Goal: Task Accomplishment & Management: Manage account settings

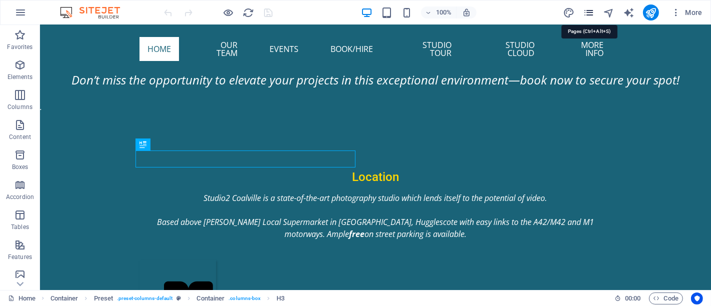
click at [591, 13] on icon "pages" at bounding box center [589, 13] width 12 height 12
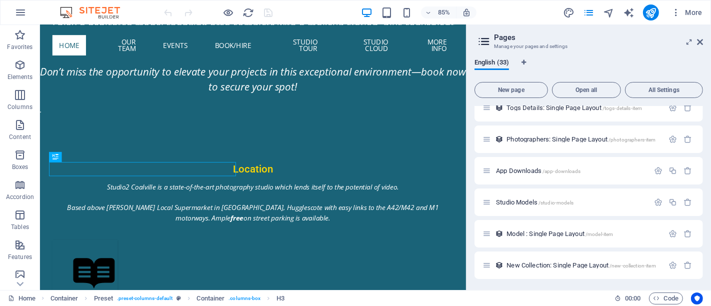
scroll to position [863, 0]
click at [535, 233] on span "Model : Single Page Layout /model-item" at bounding box center [560, 234] width 107 height 8
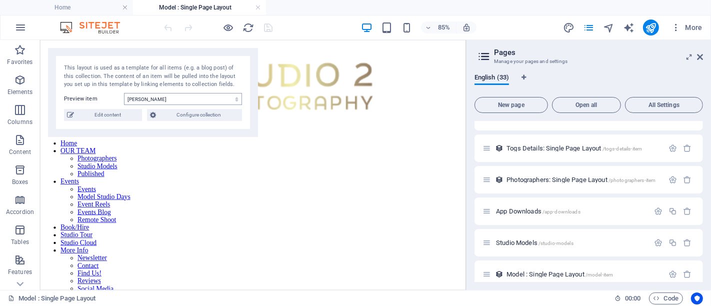
scroll to position [389, 0]
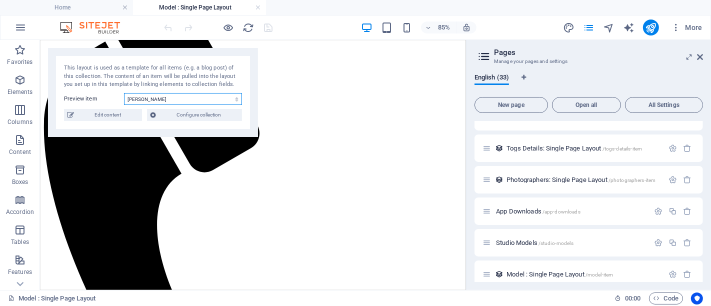
click at [203, 100] on select "[PERSON_NAME] Mercedes [PERSON_NAME] (English Rose) [PERSON_NAME] [PERSON_NAME]…" at bounding box center [183, 99] width 118 height 12
select select "68a96de7018d1092ea0d3d60"
click at [124, 93] on select "[PERSON_NAME] Mercedes [PERSON_NAME] (English Rose) [PERSON_NAME] [PERSON_NAME]…" at bounding box center [183, 99] width 118 height 12
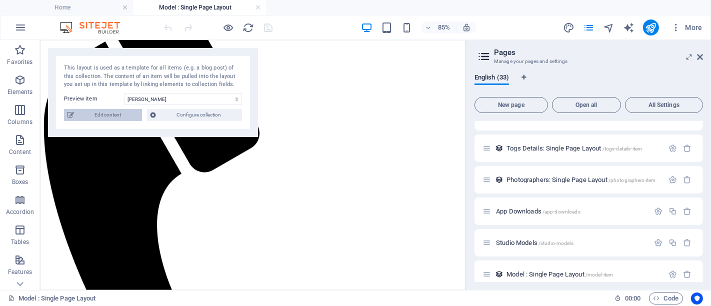
click at [129, 120] on span "Edit content" at bounding box center [108, 115] width 62 height 12
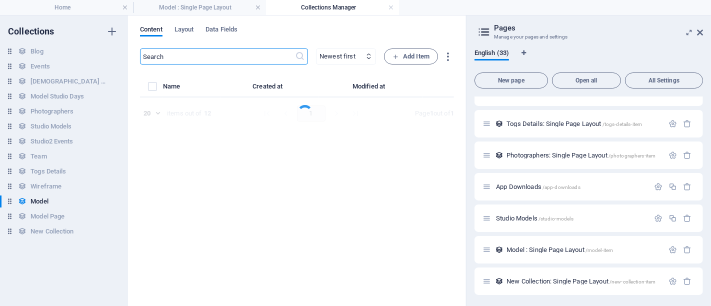
select select "columns.price_DESC"
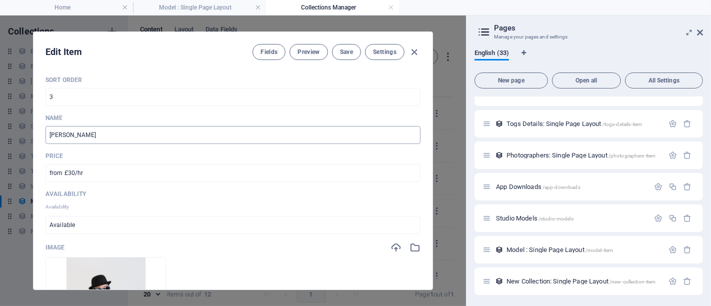
scroll to position [111, 0]
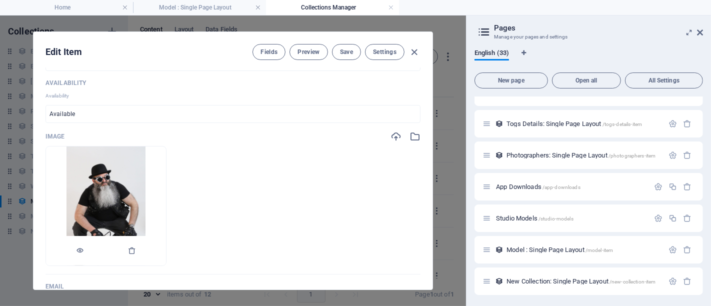
click at [144, 196] on img at bounding box center [107, 206] width 80 height 119
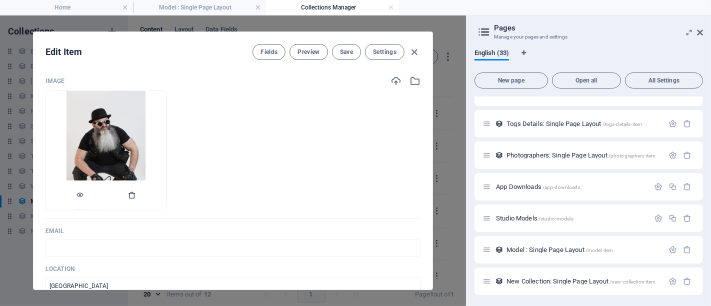
click at [136, 195] on icon "button" at bounding box center [132, 195] width 8 height 8
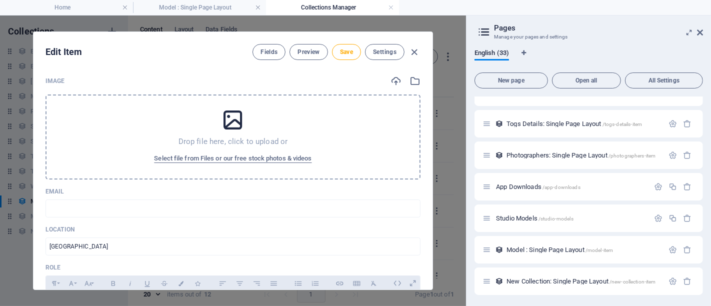
click at [238, 121] on icon at bounding box center [233, 120] width 25 height 25
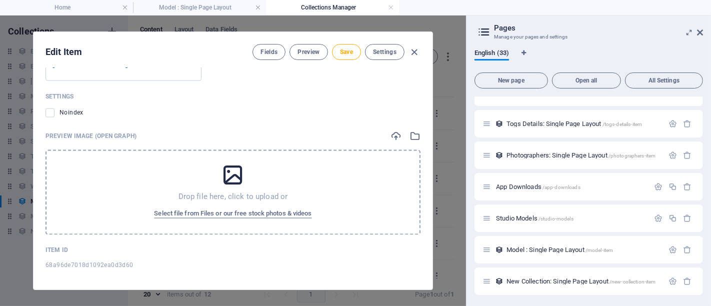
scroll to position [1532, 0]
click at [234, 165] on icon at bounding box center [233, 174] width 25 height 25
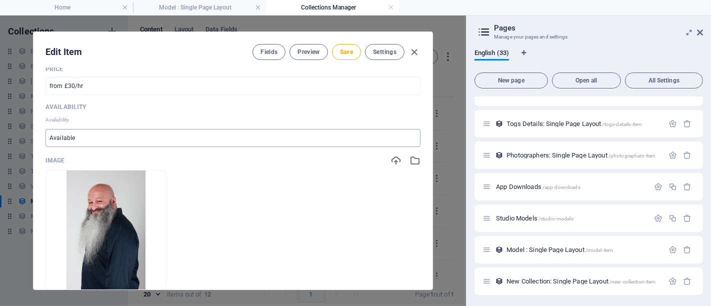
scroll to position [309, 0]
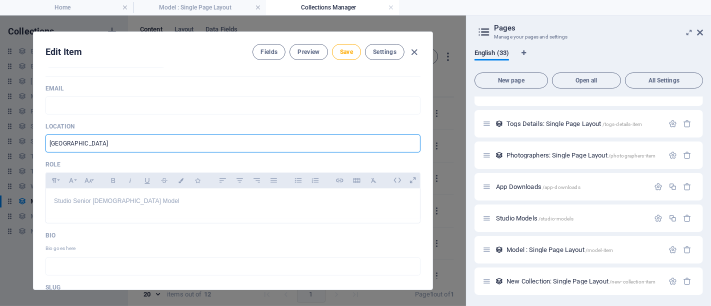
drag, startPoint x: 212, startPoint y: 150, endPoint x: 0, endPoint y: 132, distance: 212.4
click at [0, 141] on div "Edit Item Fields Preview Save Settings Sort Order 3 ​ Name Pete Nata ​ Price fr…" at bounding box center [233, 161] width 466 height 291
type input "[GEOGRAPHIC_DATA]"
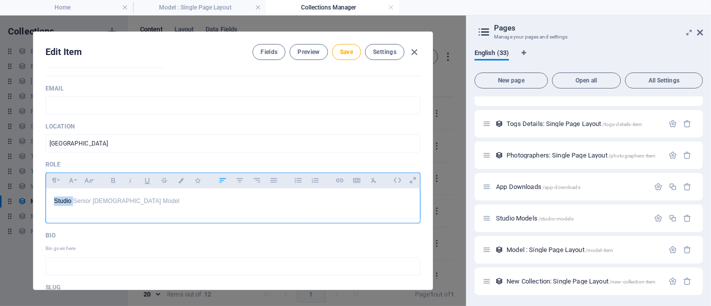
drag, startPoint x: 74, startPoint y: 203, endPoint x: 39, endPoint y: 198, distance: 35.5
click at [39, 198] on div "Sort Order 3 ​ Name Pete Nata ​ Price from £30/hr ​ Availability Availability A…" at bounding box center [233, 179] width 399 height 222
click at [73, 202] on p "Senior Male Model" at bounding box center [233, 202] width 358 height 10
drag, startPoint x: 73, startPoint y: 202, endPoint x: 136, endPoint y: 201, distance: 63.0
click at [73, 202] on p "Senior Male Model" at bounding box center [233, 202] width 358 height 10
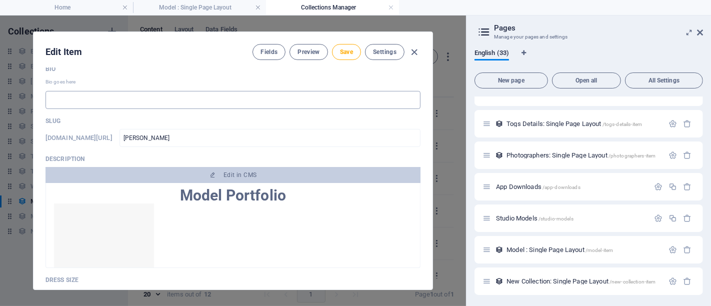
scroll to position [531, 0]
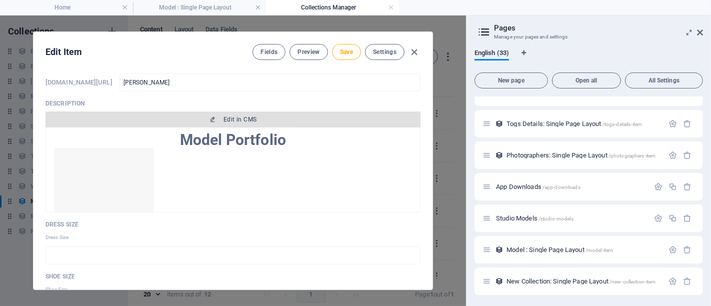
click at [240, 122] on button "Edit in CMS" at bounding box center [233, 120] width 375 height 16
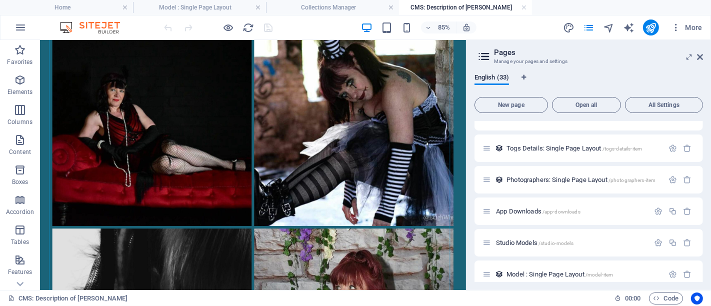
scroll to position [111, 0]
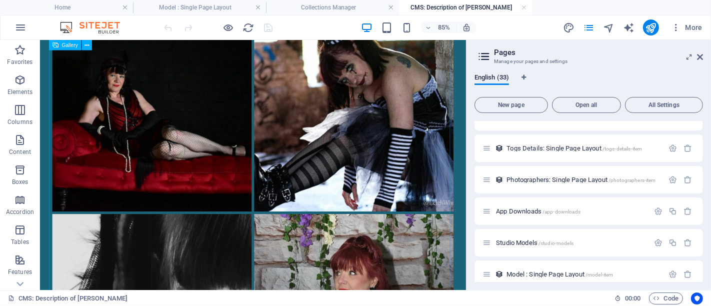
click at [64, 46] on span "Gallery" at bounding box center [70, 45] width 16 height 5
click at [71, 46] on span "Gallery" at bounding box center [70, 45] width 16 height 5
click at [71, 45] on span "Gallery" at bounding box center [70, 45] width 16 height 5
select select "4"
select select "%"
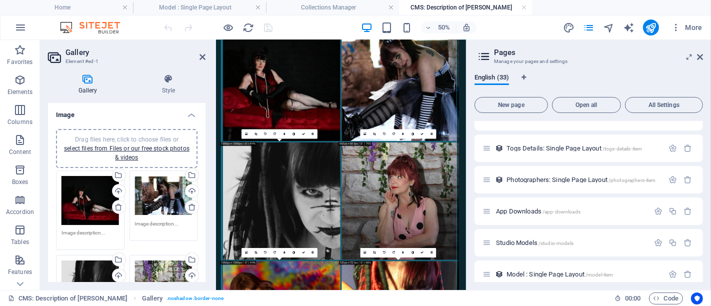
click at [141, 137] on span "Drag files here, click to choose files or select files from Files or our free s…" at bounding box center [127, 148] width 126 height 25
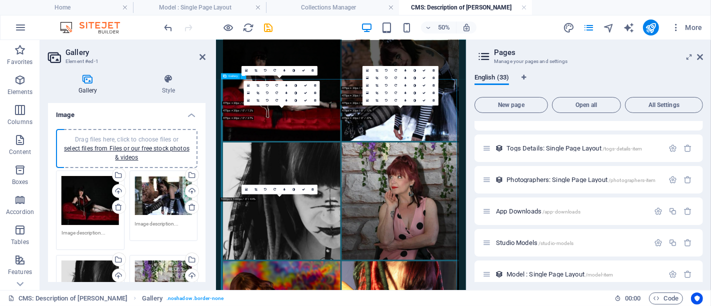
scroll to position [0, 0]
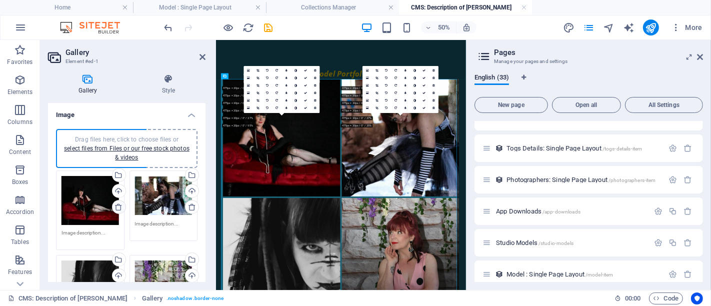
click at [118, 206] on icon at bounding box center [119, 207] width 8 height 8
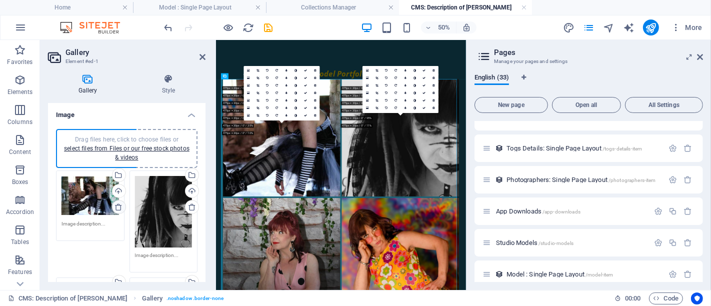
click at [118, 206] on icon at bounding box center [119, 207] width 8 height 8
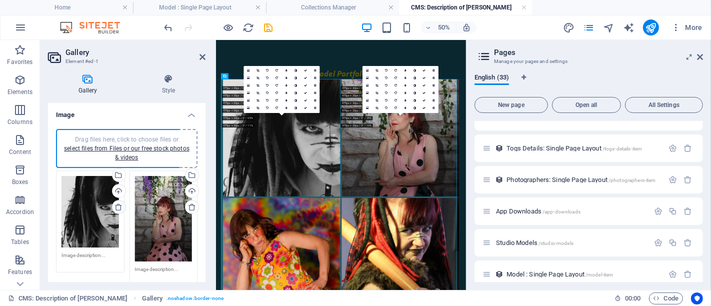
click at [118, 206] on icon at bounding box center [119, 207] width 8 height 8
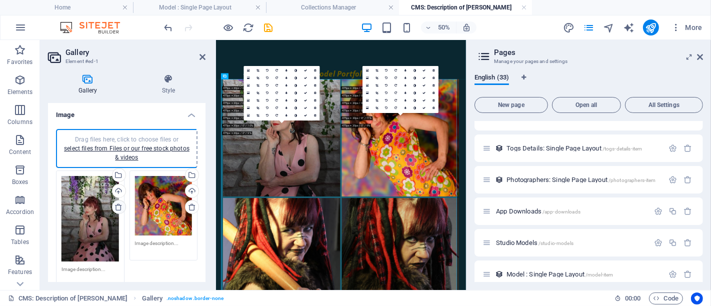
click at [118, 206] on icon at bounding box center [119, 207] width 8 height 8
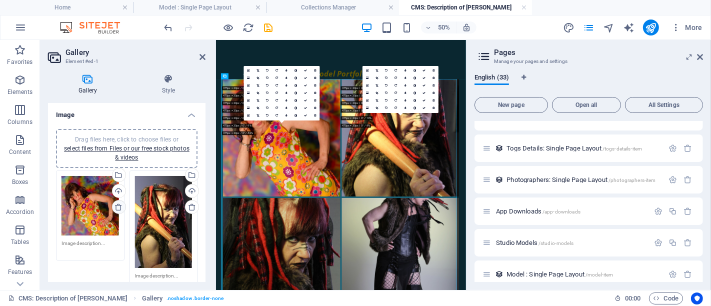
click at [118, 206] on icon at bounding box center [119, 207] width 8 height 8
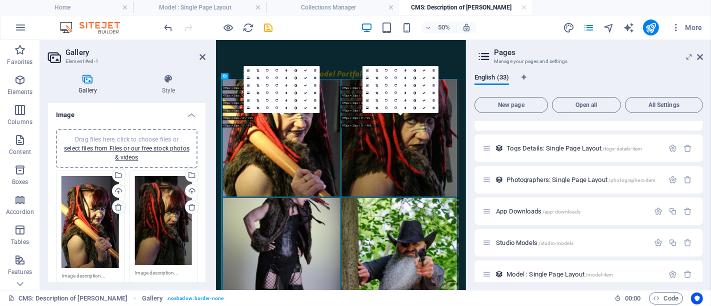
click at [118, 206] on icon at bounding box center [119, 207] width 8 height 8
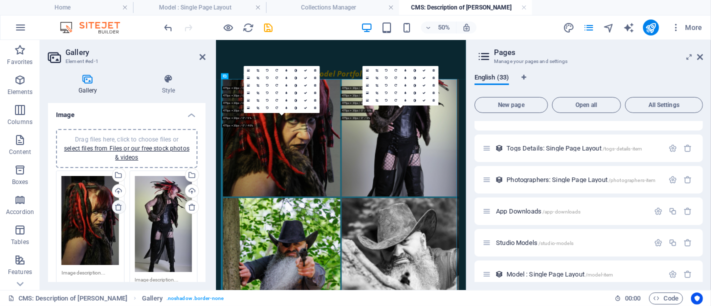
click at [118, 206] on icon at bounding box center [119, 207] width 8 height 8
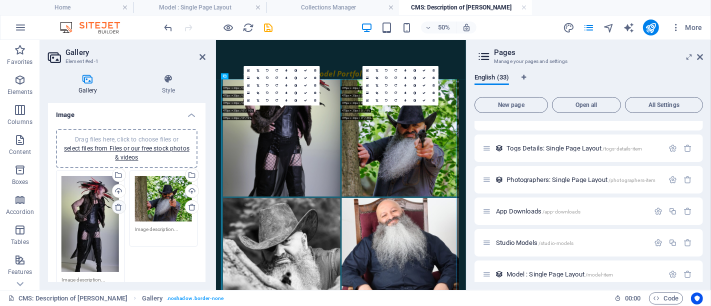
click at [118, 206] on icon at bounding box center [119, 207] width 8 height 8
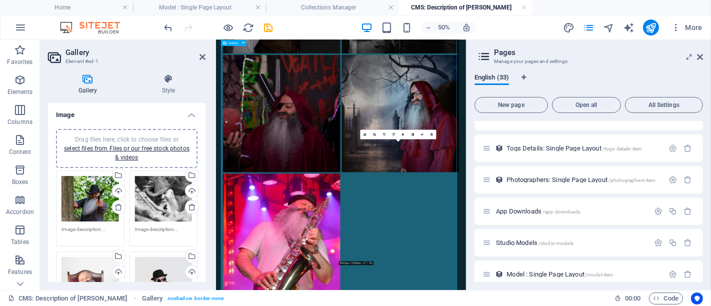
scroll to position [819, 0]
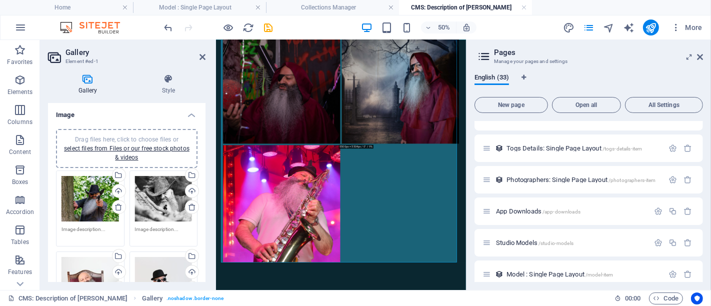
click at [109, 141] on span "Drag files here, click to choose files or select files from Files or our free s…" at bounding box center [127, 148] width 126 height 25
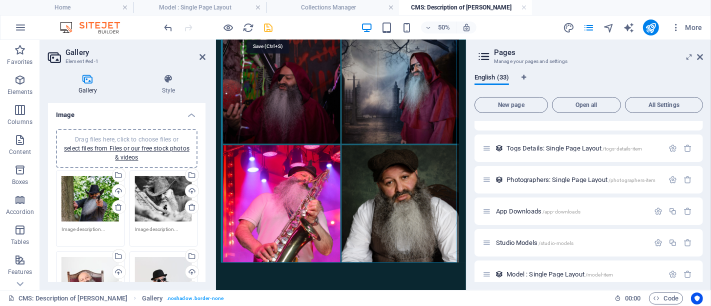
click at [269, 27] on icon "save" at bounding box center [269, 28] width 12 height 12
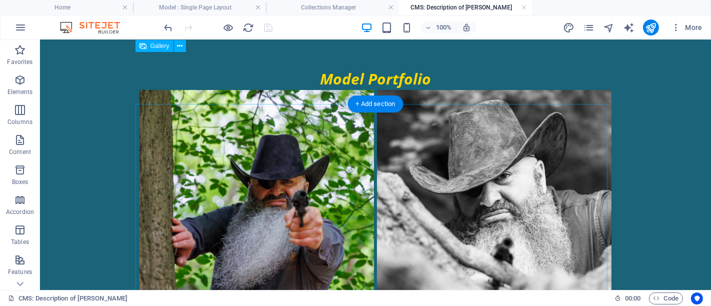
scroll to position [0, 0]
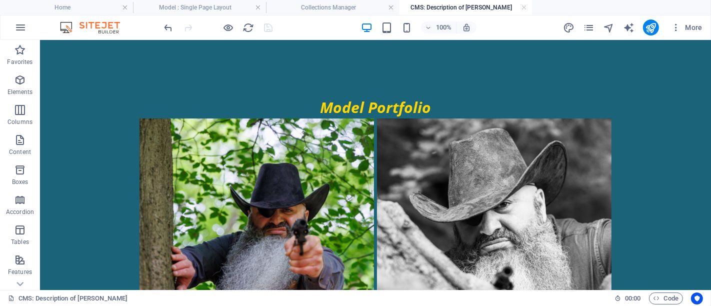
click at [226, 4] on h4 "Model : Single Page Layout" at bounding box center [199, 7] width 133 height 11
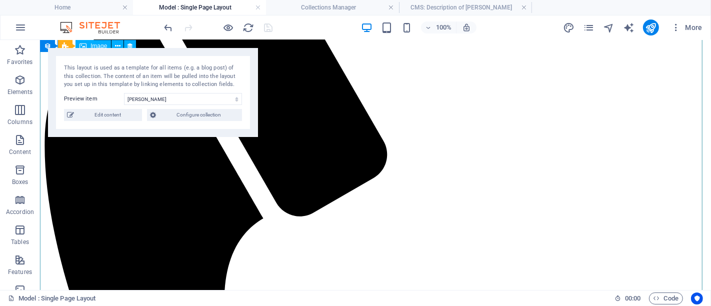
scroll to position [389, 0]
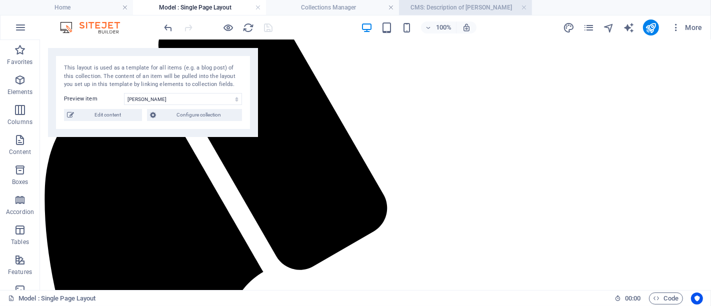
click at [449, 3] on h4 "CMS: Description of Pete Nata" at bounding box center [465, 7] width 133 height 11
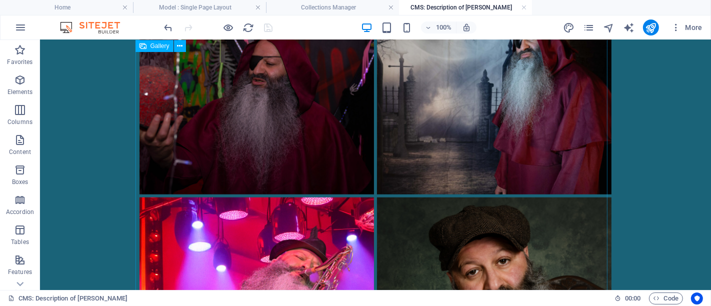
scroll to position [889, 0]
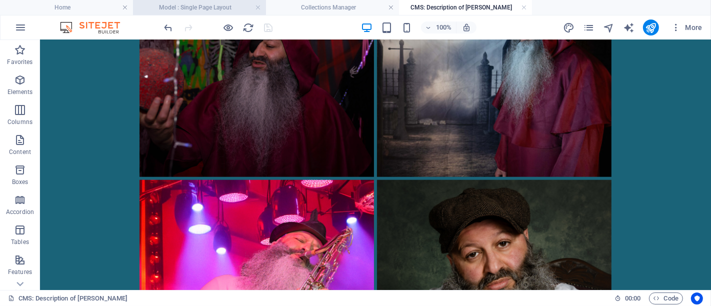
click at [210, 4] on h4 "Model : Single Page Layout" at bounding box center [199, 7] width 133 height 11
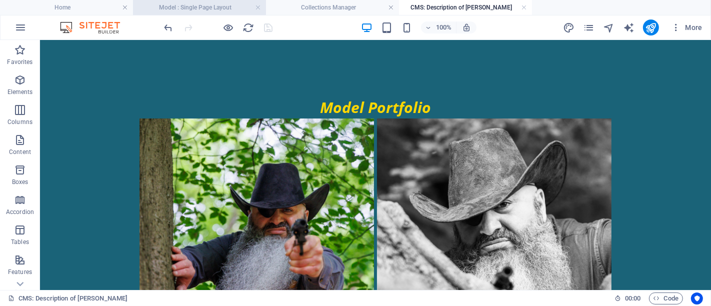
scroll to position [389, 0]
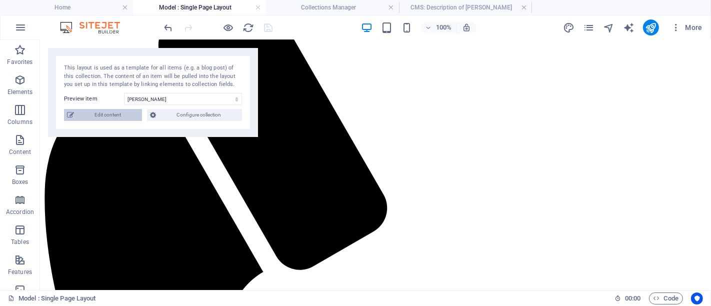
click at [127, 110] on span "Edit content" at bounding box center [108, 115] width 62 height 12
type input "pete-natta"
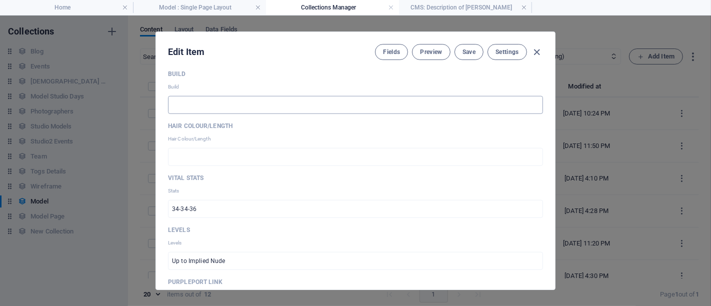
scroll to position [889, 0]
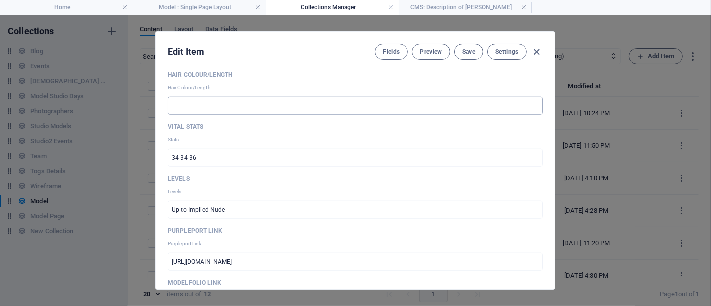
click at [266, 107] on input "text" at bounding box center [355, 106] width 375 height 18
type input "b"
type input "Bald but with a well-renowned beard!"
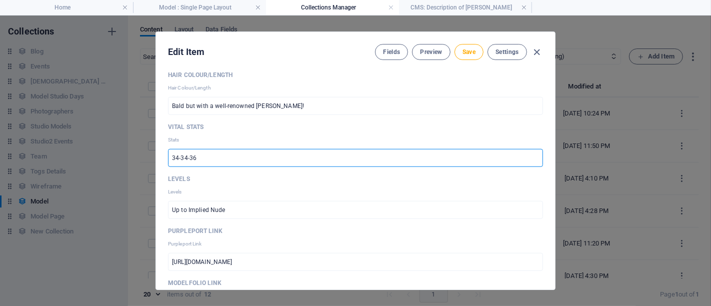
drag, startPoint x: 261, startPoint y: 159, endPoint x: 0, endPoint y: 130, distance: 262.8
click at [0, 140] on div "Edit Item Fields Preview Save Settings Sort Order 3 ​ Name Pete Nata ​ Price fr…" at bounding box center [355, 161] width 711 height 291
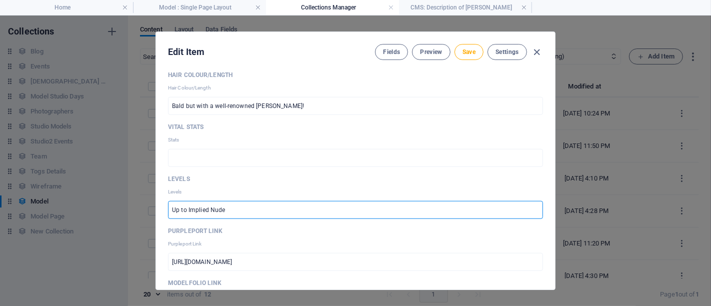
drag, startPoint x: 239, startPoint y: 215, endPoint x: 9, endPoint y: 171, distance: 233.8
click at [15, 172] on div "Edit Item Fields Preview Save Settings Sort Order 3 ​ Name Pete Nata ​ Price fr…" at bounding box center [355, 161] width 711 height 291
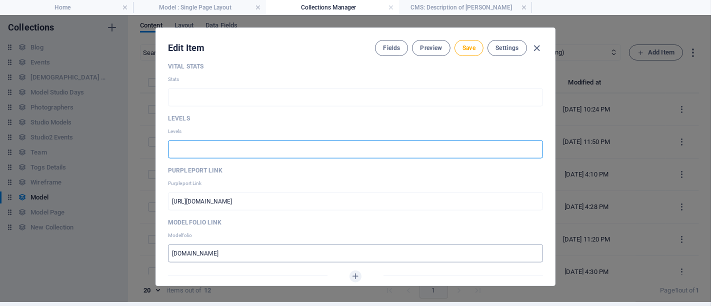
scroll to position [1001, 0]
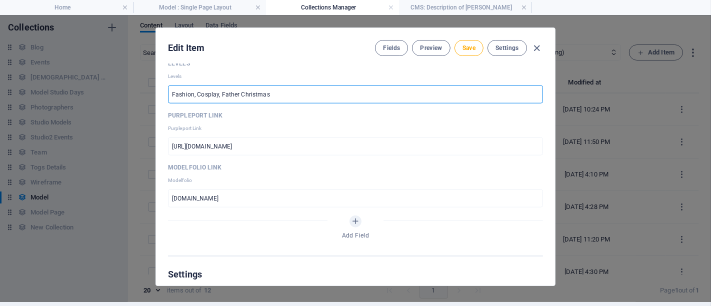
click at [220, 94] on input "Fashion, Cosplay, Father Christmas" at bounding box center [355, 95] width 375 height 18
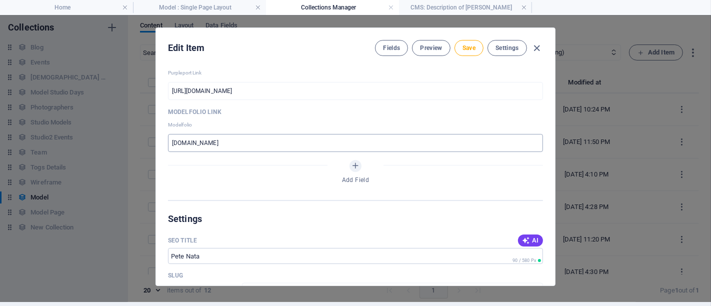
type input "Fashion, Cosplay, Gangster, Father Christmas"
drag, startPoint x: 240, startPoint y: 141, endPoint x: 0, endPoint y: 120, distance: 240.6
click at [0, 123] on div "Edit Item Fields Preview Save Settings Sort Order 3 ​ Name Pete Nata ​ Price fr…" at bounding box center [355, 157] width 711 height 291
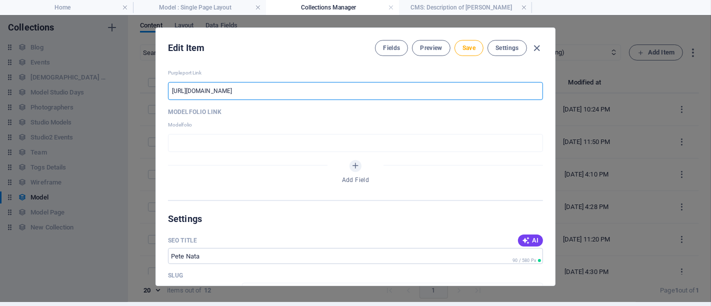
drag, startPoint x: 305, startPoint y: 89, endPoint x: 0, endPoint y: 78, distance: 305.4
click at [0, 82] on div "Edit Item Fields Preview Save Settings Sort Order 3 ​ Name Pete Nata ​ Price fr…" at bounding box center [355, 157] width 711 height 291
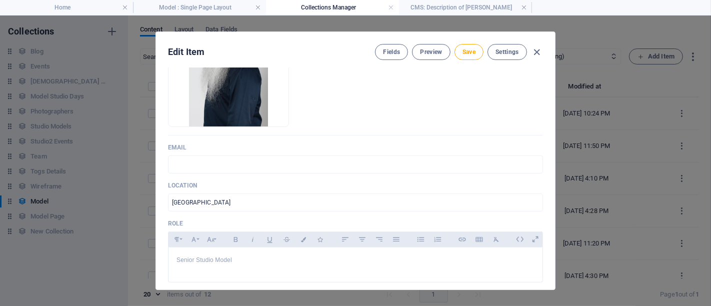
scroll to position [278, 0]
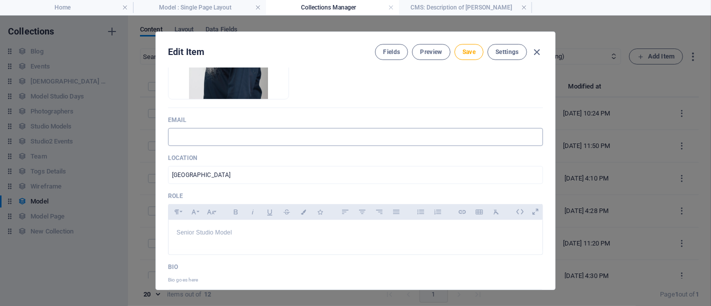
click at [248, 133] on input "text" at bounding box center [355, 137] width 375 height 18
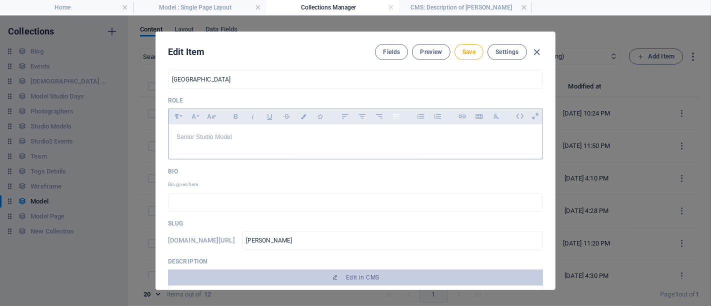
scroll to position [389, 0]
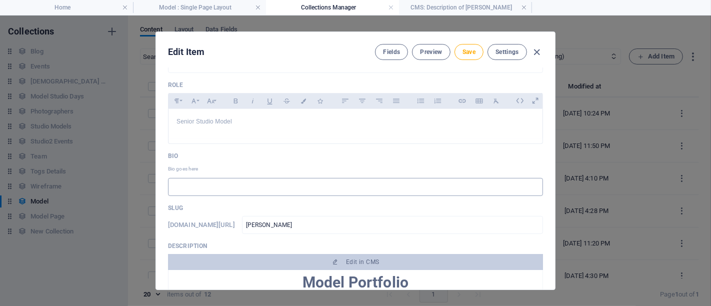
type input "TBC"
click at [232, 184] on input "text" at bounding box center [355, 187] width 375 height 18
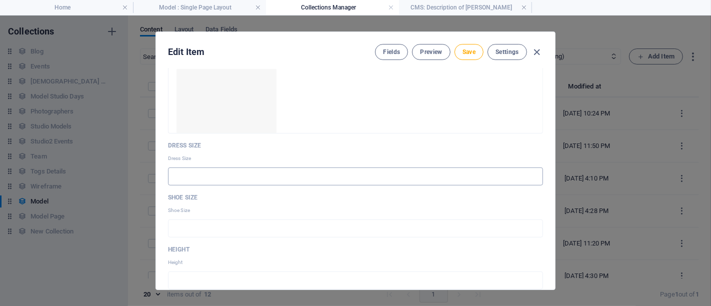
scroll to position [611, 0]
type input "TBC"
drag, startPoint x: 223, startPoint y: 173, endPoint x: 321, endPoint y: 154, distance: 100.5
click at [223, 172] on input "text" at bounding box center [355, 176] width 375 height 18
type input "TBC"
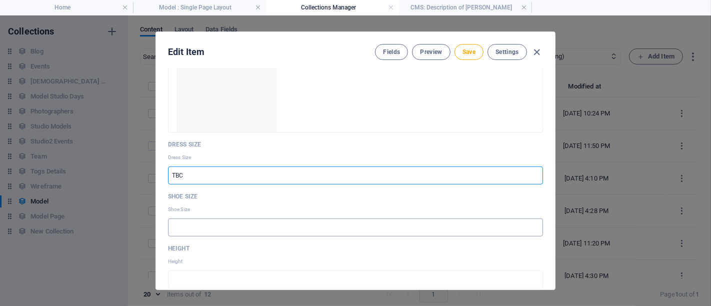
click at [272, 231] on input "text" at bounding box center [355, 228] width 375 height 18
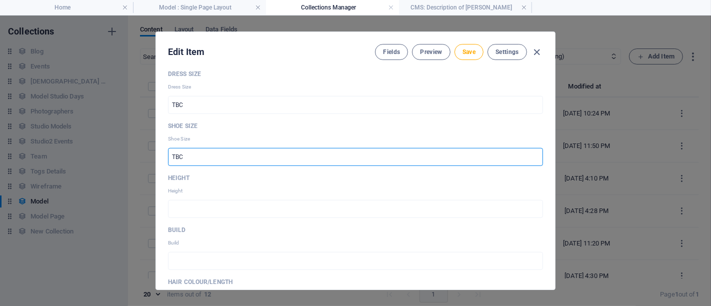
scroll to position [778, 0]
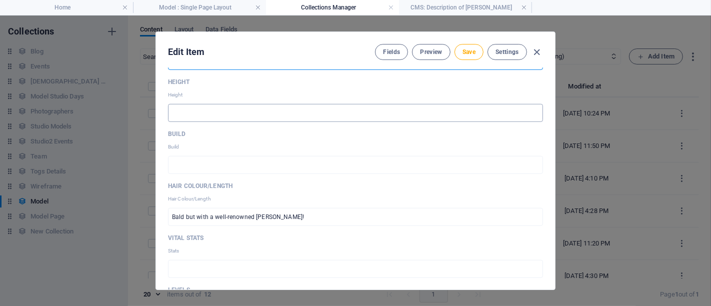
type input "TBC"
click at [258, 109] on input "text" at bounding box center [355, 113] width 375 height 18
type input "TBC"
click at [476, 167] on input "text" at bounding box center [355, 165] width 375 height 18
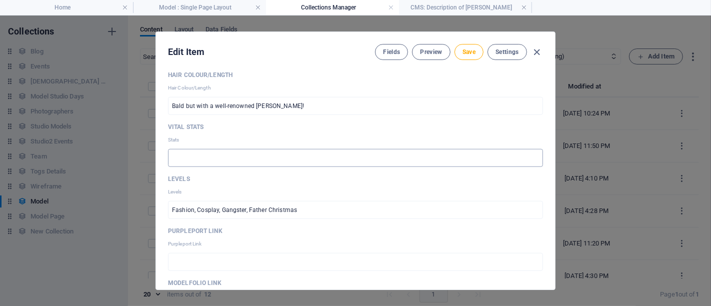
scroll to position [945, 0]
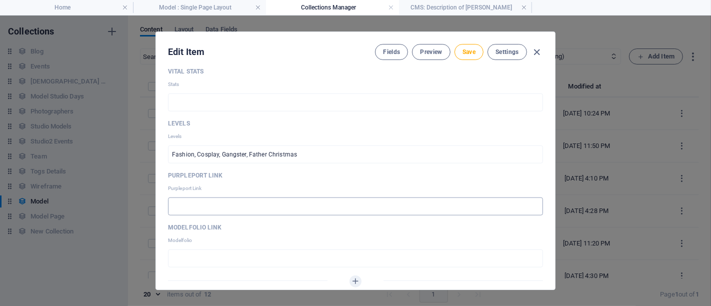
type input "TBC"
click at [304, 201] on input "text" at bounding box center [355, 207] width 375 height 18
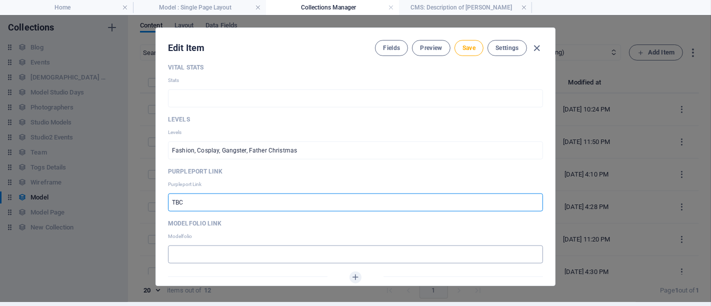
scroll to position [1056, 0]
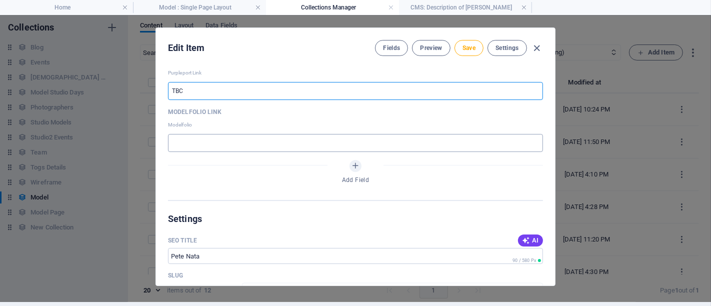
type input "TBC"
click at [268, 143] on input "text" at bounding box center [355, 143] width 375 height 18
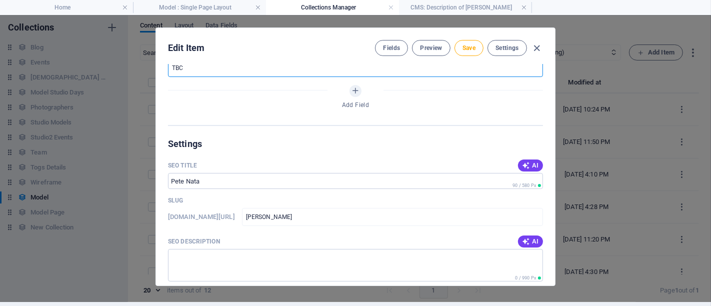
scroll to position [1167, 0]
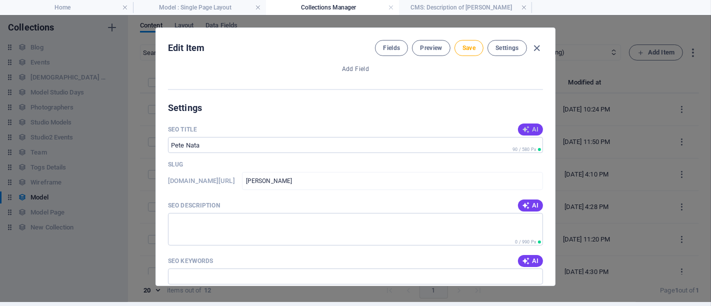
type input "TBC"
click at [528, 131] on span "AI" at bounding box center [530, 130] width 17 height 8
type input "Pete Nata: Senior Studio Model"
click at [533, 205] on span "AI" at bounding box center [530, 206] width 17 height 8
type textarea "Discover Pete Nata, a versatile Senior Studio Model from Leicestershire, availa…"
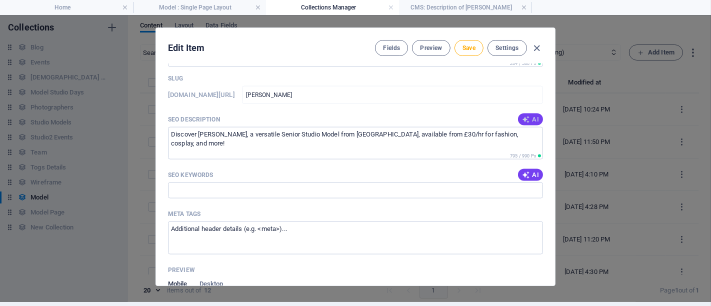
scroll to position [1278, 0]
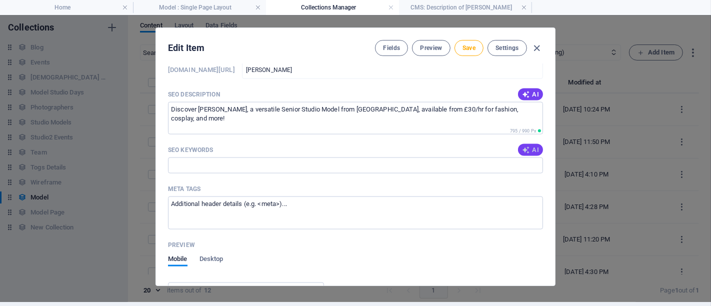
click at [527, 148] on icon "button" at bounding box center [526, 150] width 8 height 8
type input "senior studio model, Leicestershire model, fashion model, cosplay model, gangst…"
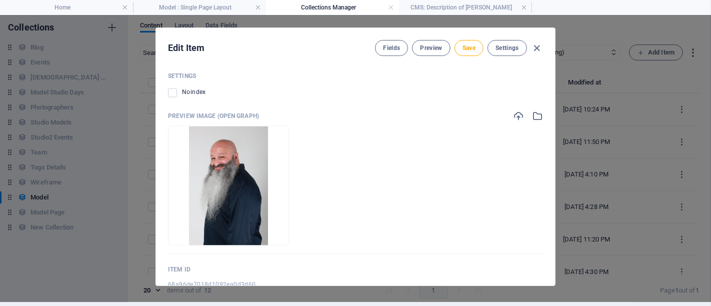
scroll to position [1602, 0]
click at [472, 51] on span "Save" at bounding box center [469, 48] width 13 height 8
click at [533, 47] on icon "button" at bounding box center [538, 49] width 12 height 12
type input "pete-natta"
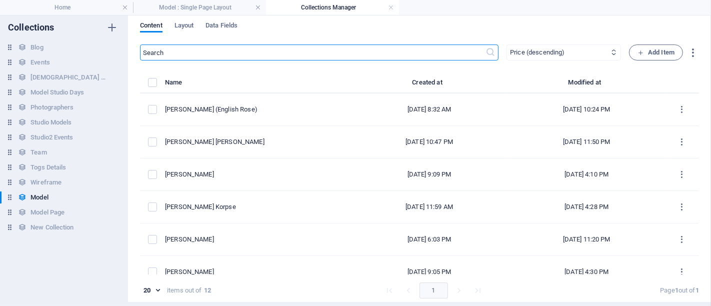
scroll to position [1381, 0]
click at [109, 12] on h4 "Home" at bounding box center [66, 7] width 133 height 11
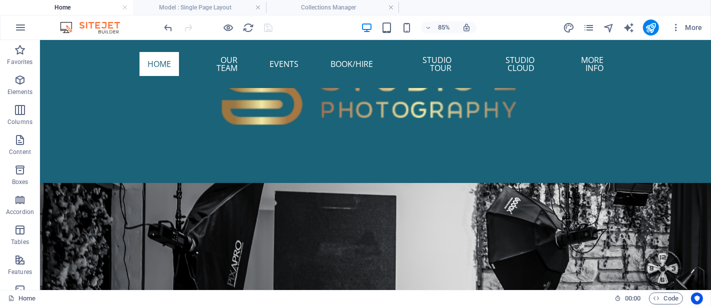
scroll to position [584, 0]
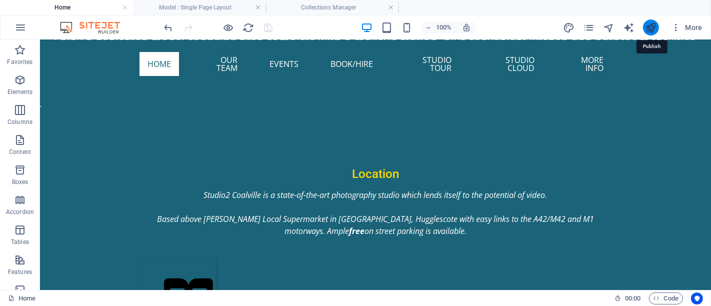
click at [649, 28] on icon "publish" at bounding box center [651, 28] width 12 height 12
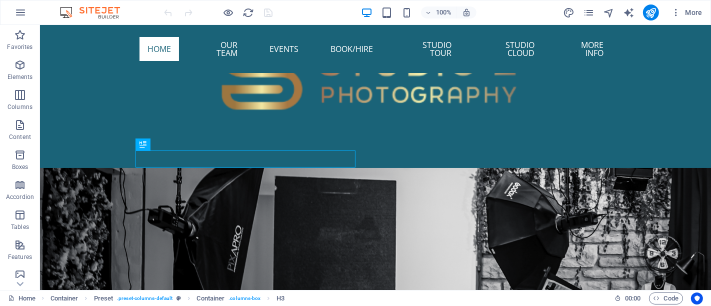
scroll to position [566, 0]
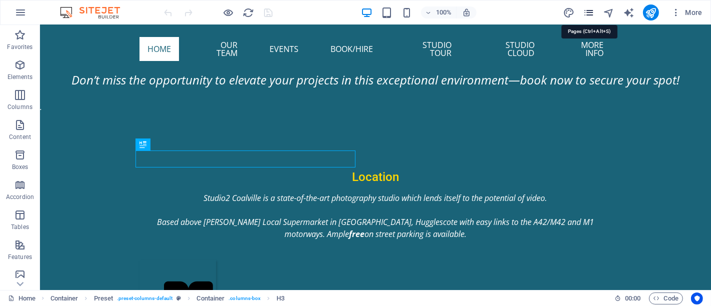
click at [591, 9] on icon "pages" at bounding box center [589, 13] width 12 height 12
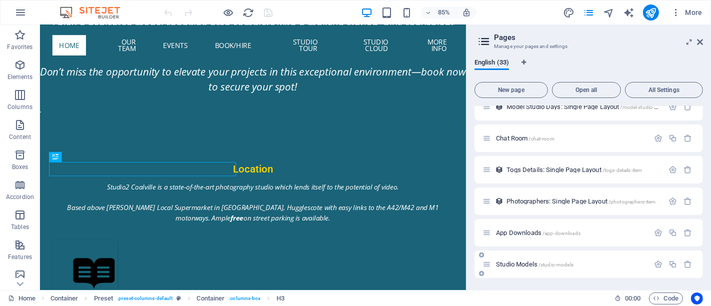
scroll to position [863, 0]
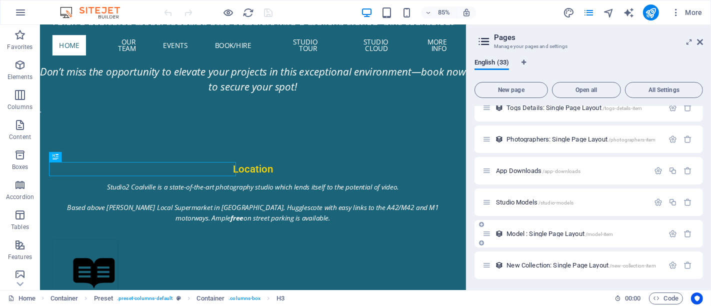
click at [573, 234] on span "Model : Single Page Layout /model-item" at bounding box center [560, 234] width 107 height 8
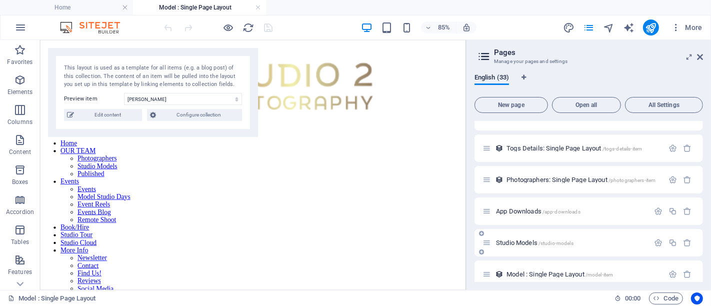
scroll to position [389, 0]
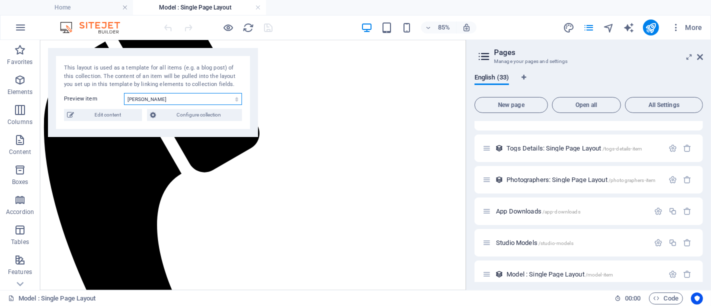
click at [144, 98] on select "[PERSON_NAME] Mercedes [PERSON_NAME] (English Rose) [PERSON_NAME] [PERSON_NAME]…" at bounding box center [183, 99] width 118 height 12
select select "68a96de7018d1092ea0d3d5d"
click at [124, 93] on select "[PERSON_NAME] Mercedes [PERSON_NAME] (English Rose) [PERSON_NAME] [PERSON_NAME]…" at bounding box center [183, 99] width 118 height 12
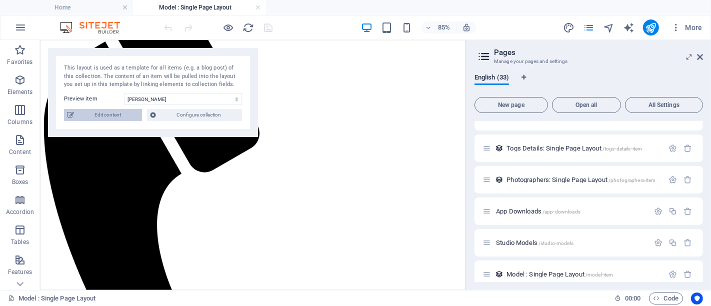
click at [132, 114] on span "Edit content" at bounding box center [108, 115] width 62 height 12
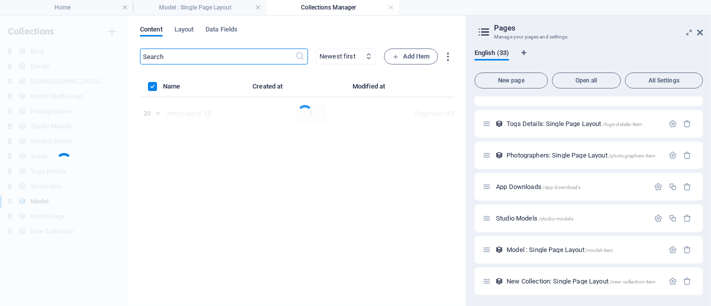
scroll to position [0, 0]
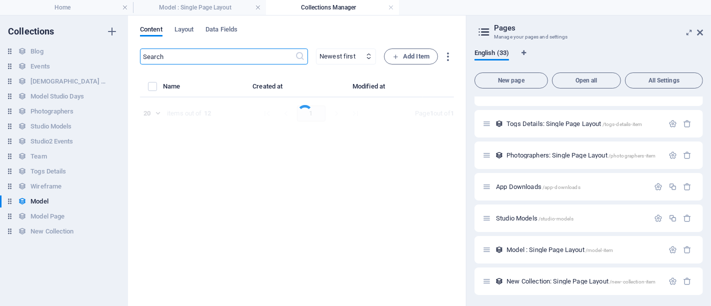
select select "columns.price_DESC"
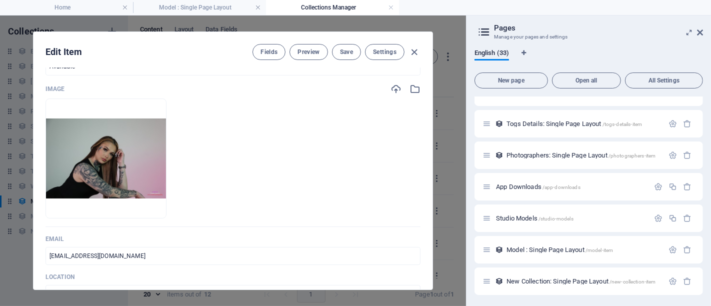
scroll to position [167, 0]
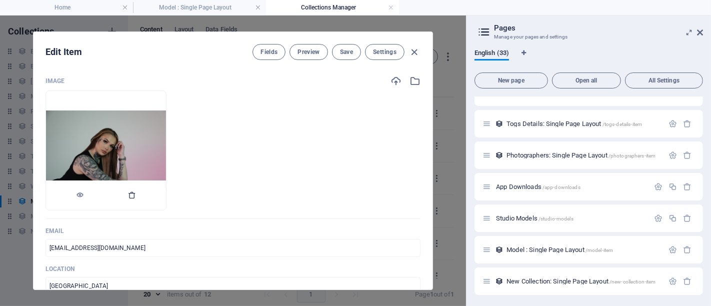
click at [136, 192] on icon "button" at bounding box center [132, 195] width 8 height 8
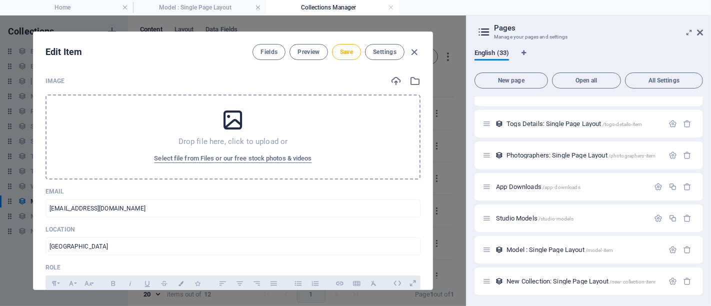
click at [243, 119] on icon at bounding box center [233, 120] width 25 height 25
click at [240, 109] on icon at bounding box center [233, 120] width 25 height 25
click at [249, 119] on div "Drop file here, click to upload or Select file from Files or our free stock pho…" at bounding box center [233, 137] width 375 height 85
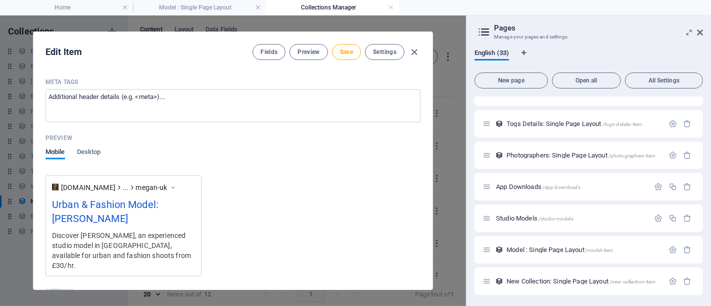
scroll to position [1602, 0]
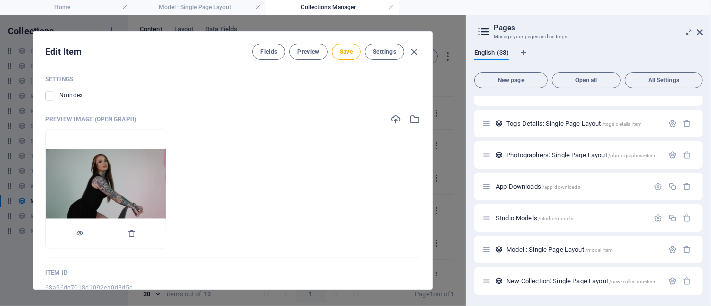
click at [166, 219] on div at bounding box center [106, 234] width 120 height 30
click at [136, 230] on icon "button" at bounding box center [132, 234] width 8 height 8
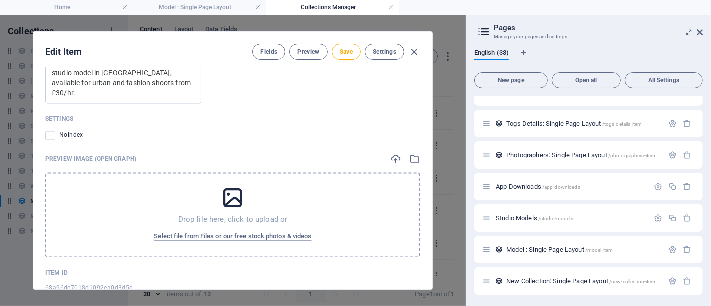
click at [185, 173] on div "Drop file here, click to upload or Select file from Files or our free stock pho…" at bounding box center [233, 215] width 375 height 85
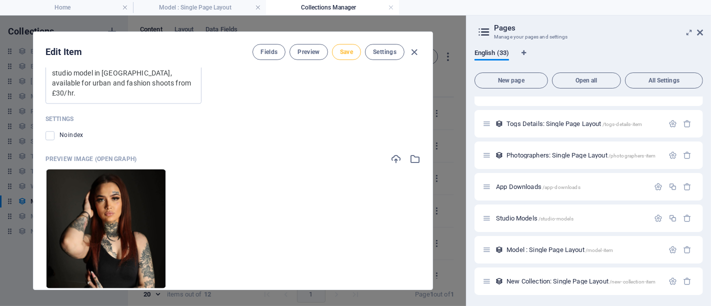
click at [340, 55] on span "Save" at bounding box center [346, 52] width 13 height 8
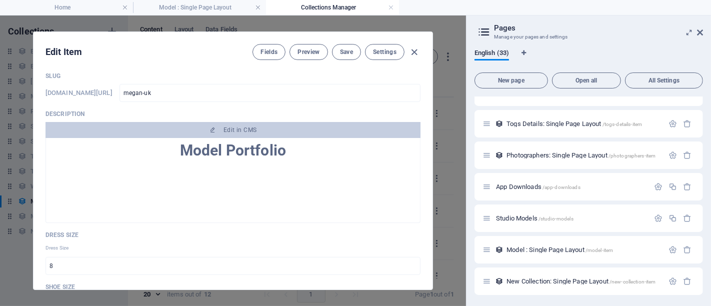
scroll to position [434, 0]
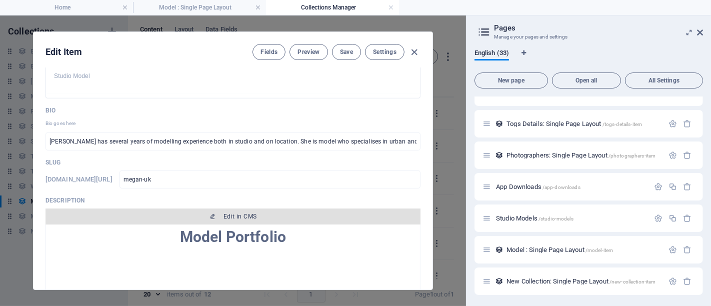
click at [256, 209] on button "Edit in CMS" at bounding box center [233, 217] width 375 height 16
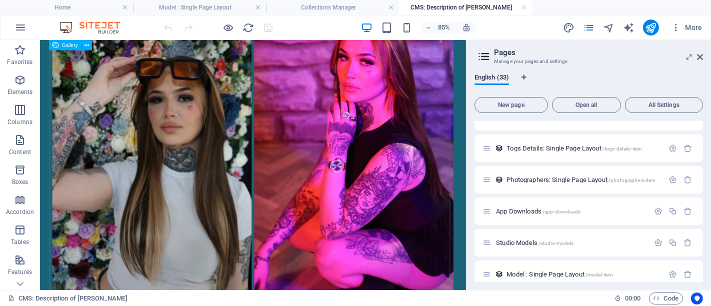
scroll to position [389, 0]
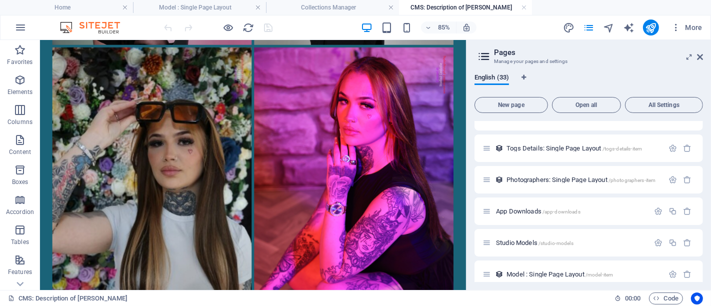
click at [46, 110] on div "Model Portfolio" at bounding box center [290, 231] width 488 height 1161
click at [46, 111] on div "Model Portfolio" at bounding box center [290, 231] width 488 height 1161
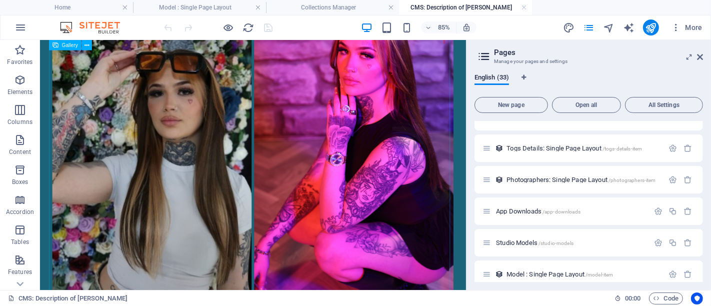
scroll to position [500, 0]
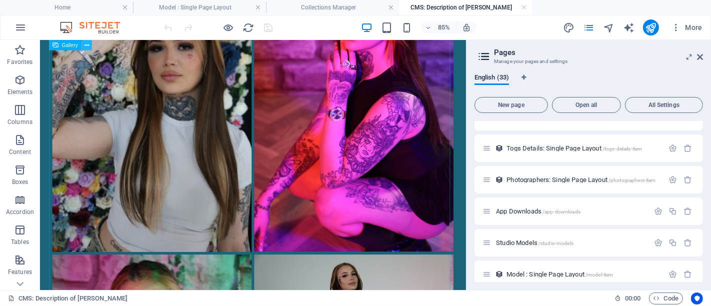
click at [89, 49] on button at bounding box center [87, 45] width 10 height 10
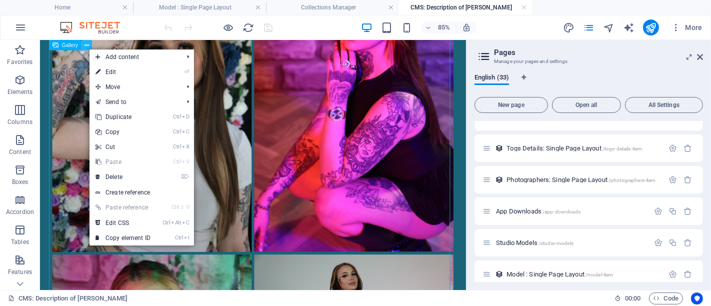
click at [89, 48] on icon at bounding box center [87, 45] width 5 height 9
click at [74, 45] on span "Gallery" at bounding box center [70, 45] width 16 height 5
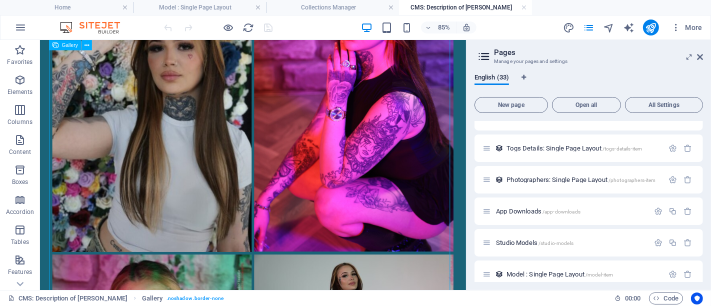
click at [74, 45] on span "Gallery" at bounding box center [70, 45] width 16 height 5
select select "%"
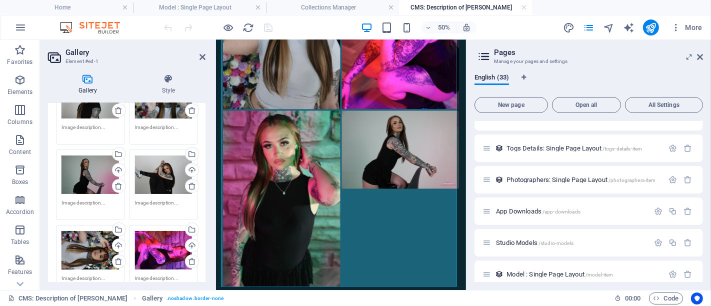
scroll to position [111, 0]
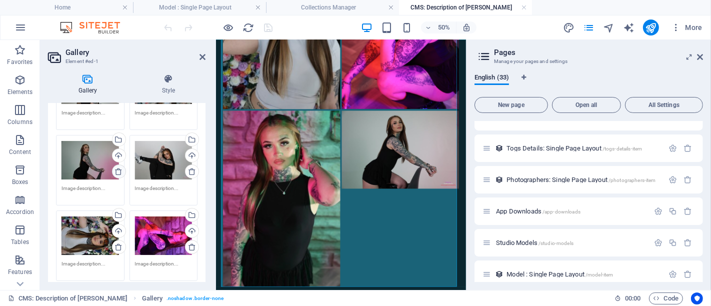
click at [119, 173] on icon at bounding box center [119, 172] width 8 height 8
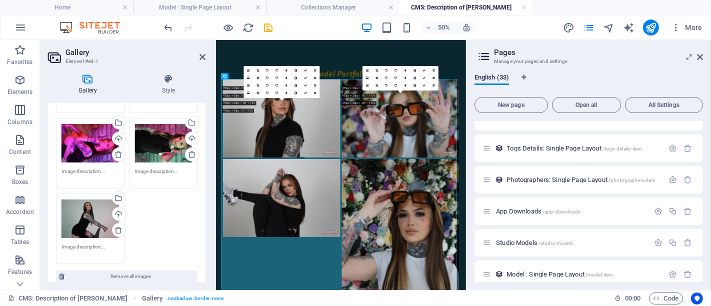
scroll to position [222, 0]
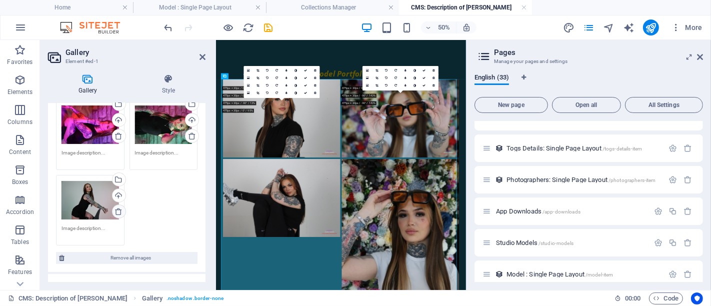
click at [115, 211] on icon at bounding box center [119, 212] width 8 height 8
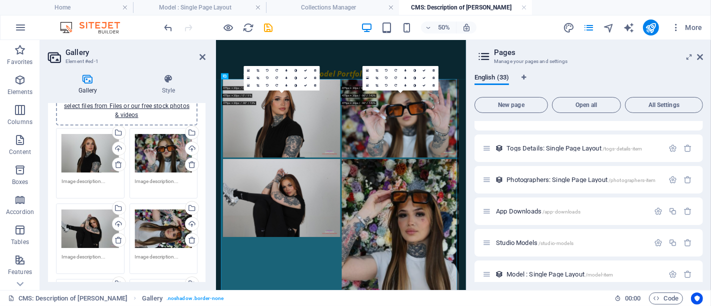
scroll to position [56, 0]
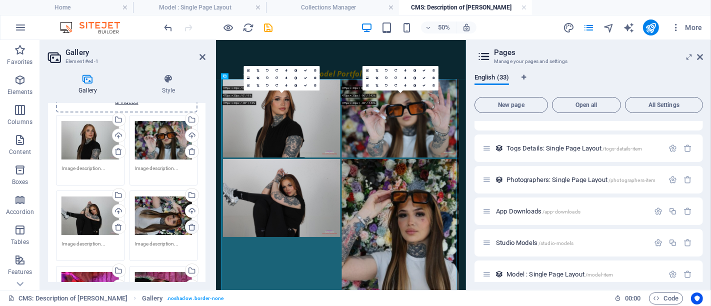
click at [190, 226] on icon at bounding box center [192, 227] width 8 height 8
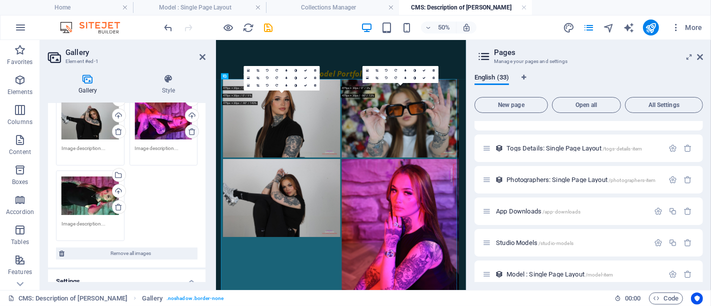
scroll to position [167, 0]
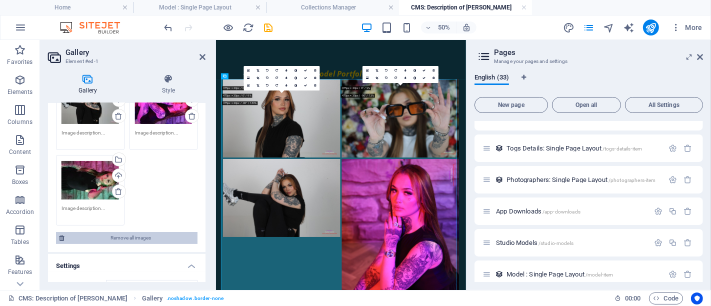
click at [147, 234] on span "Remove all images" at bounding box center [131, 238] width 127 height 12
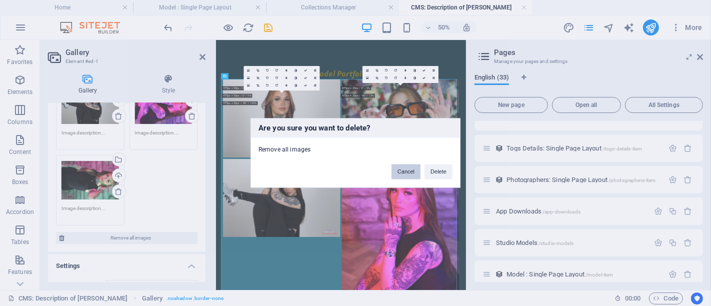
drag, startPoint x: 401, startPoint y: 175, endPoint x: 368, endPoint y: 271, distance: 101.6
click at [401, 175] on button "Cancel" at bounding box center [406, 172] width 29 height 15
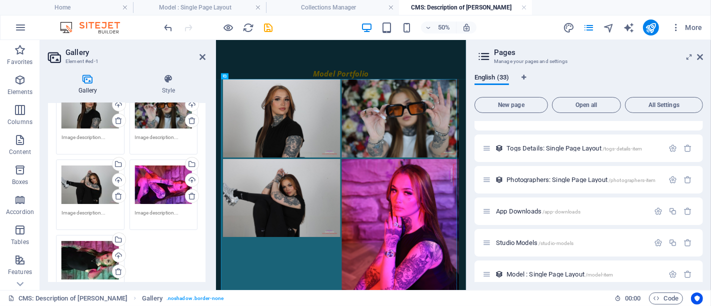
scroll to position [0, 0]
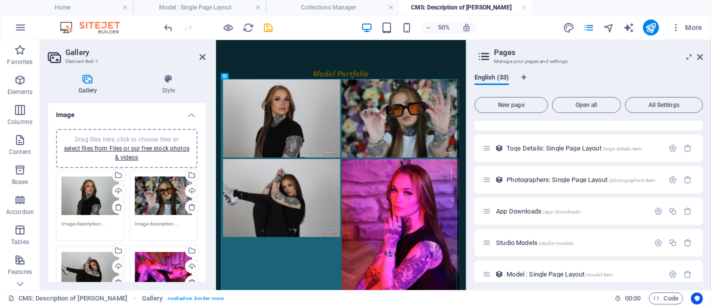
click at [151, 139] on span "Drag files here, click to choose files or select files from Files or our free s…" at bounding box center [127, 148] width 126 height 25
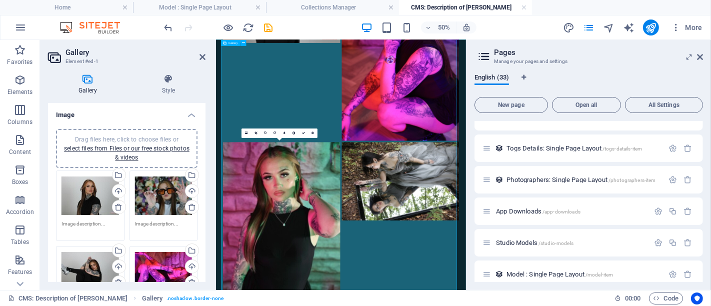
scroll to position [556, 0]
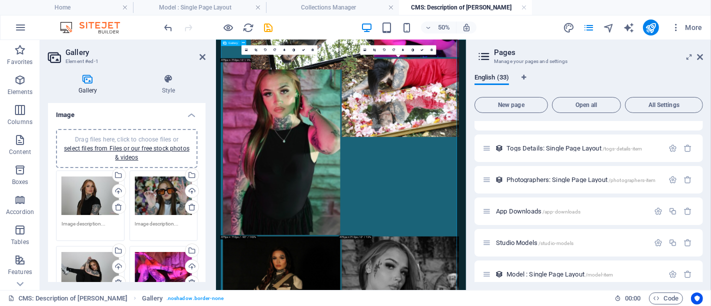
drag, startPoint x: 552, startPoint y: 201, endPoint x: 366, endPoint y: 58, distance: 234.8
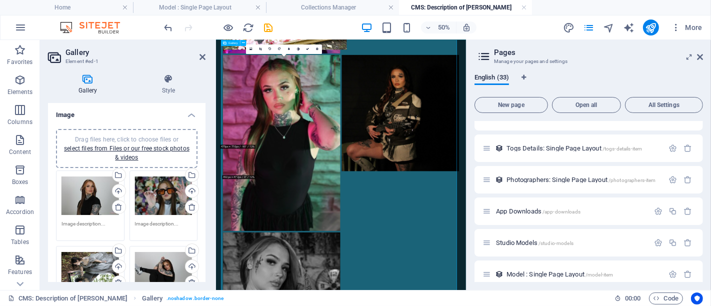
scroll to position [541, 0]
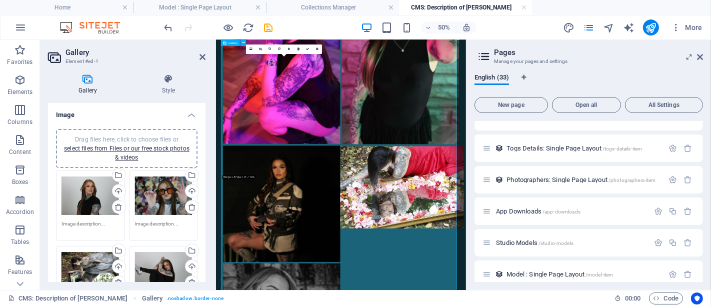
drag, startPoint x: 350, startPoint y: 140, endPoint x: 585, endPoint y: 316, distance: 294.1
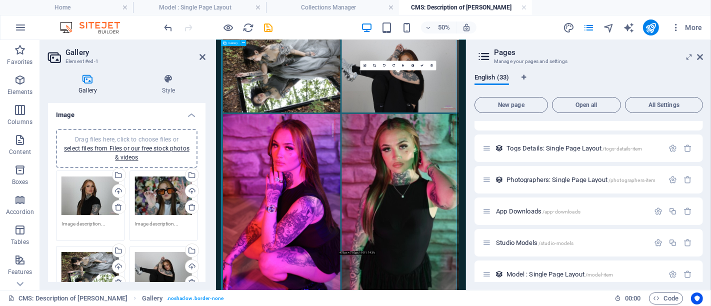
scroll to position [333, 0]
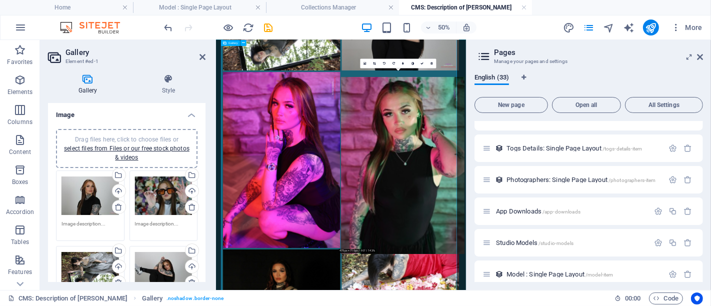
drag, startPoint x: 601, startPoint y: 252, endPoint x: 604, endPoint y: 268, distance: 16.2
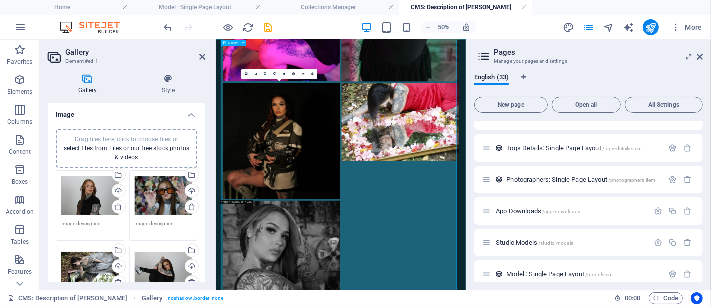
scroll to position [541, 0]
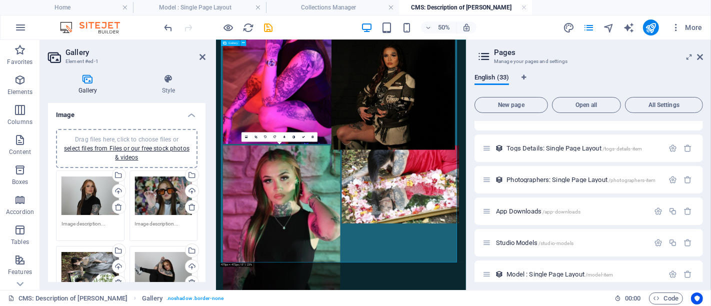
drag, startPoint x: 386, startPoint y: 280, endPoint x: 608, endPoint y: 181, distance: 243.2
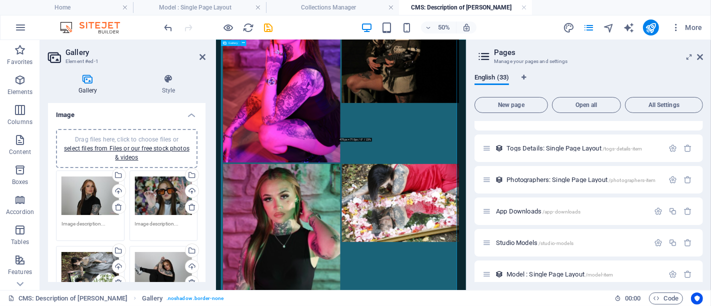
scroll to position [556, 0]
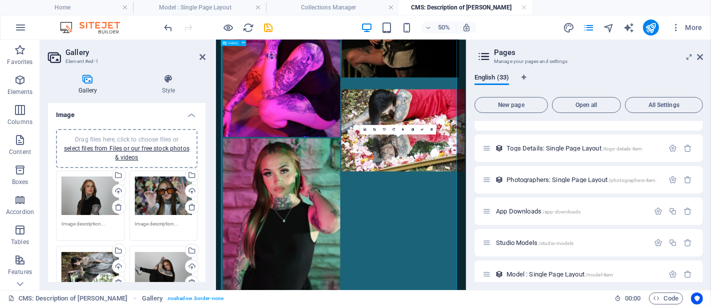
drag, startPoint x: 589, startPoint y: 359, endPoint x: 592, endPoint y: 264, distance: 95.6
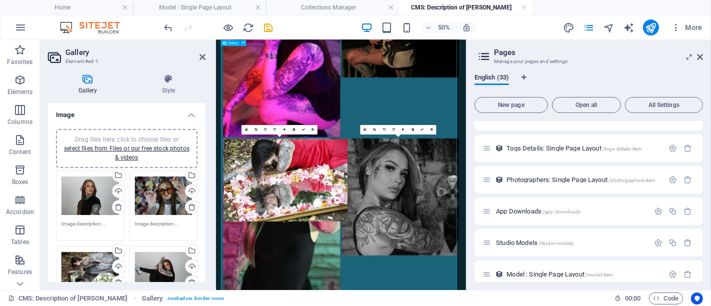
drag, startPoint x: 606, startPoint y: 301, endPoint x: 373, endPoint y: 300, distance: 233.2
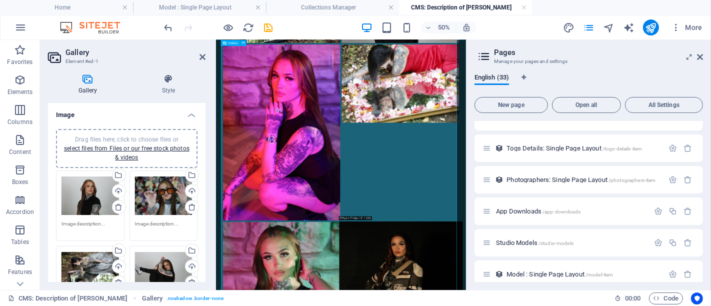
scroll to position [399, 0]
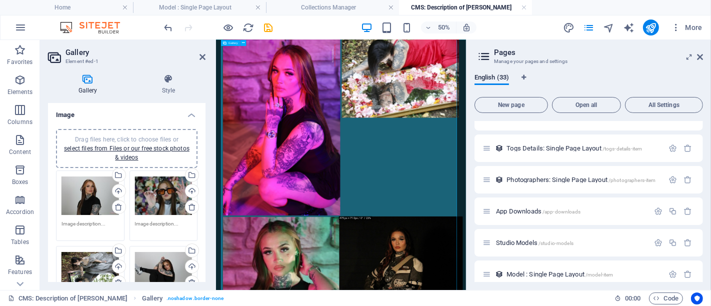
drag, startPoint x: 592, startPoint y: 195, endPoint x: 591, endPoint y: 527, distance: 332.7
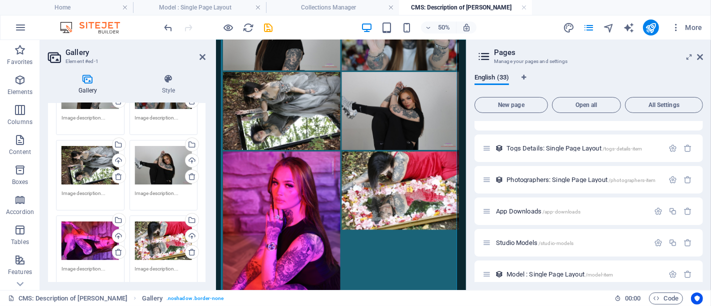
scroll to position [167, 0]
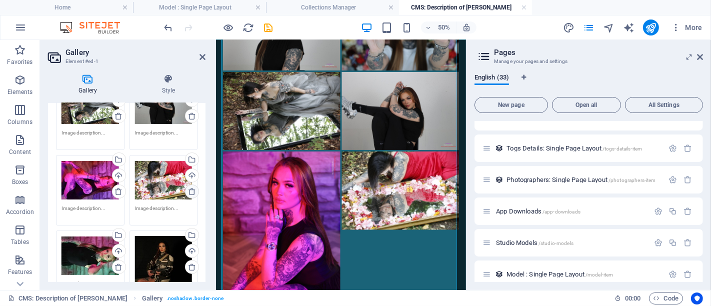
click at [188, 190] on icon at bounding box center [192, 192] width 8 height 8
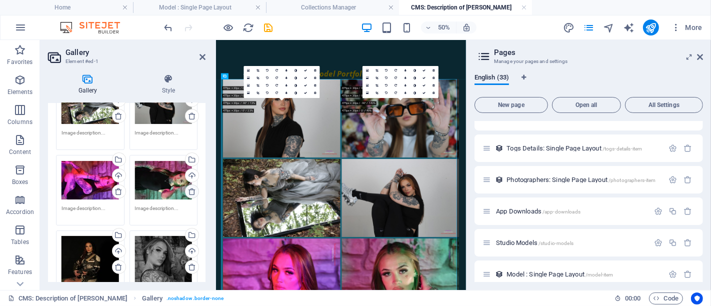
click at [188, 189] on icon at bounding box center [192, 192] width 8 height 8
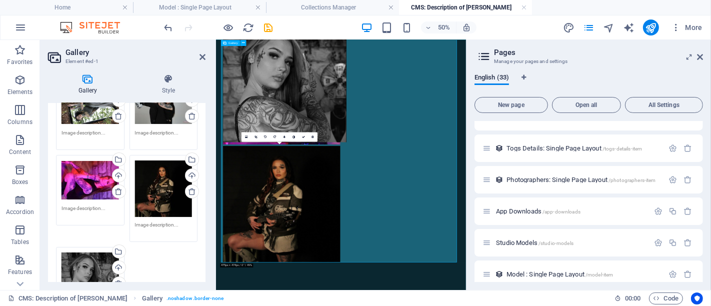
scroll to position [314, 0]
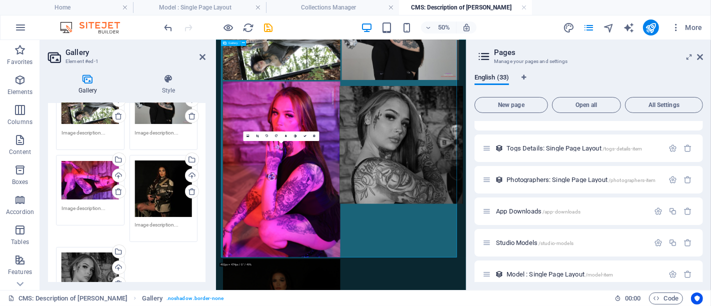
drag, startPoint x: 363, startPoint y: 395, endPoint x: 602, endPoint y: 272, distance: 269.4
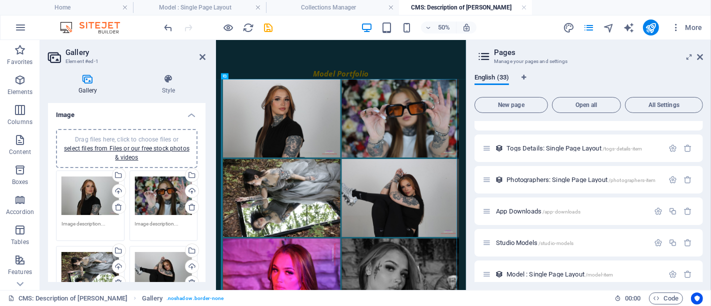
scroll to position [111, 0]
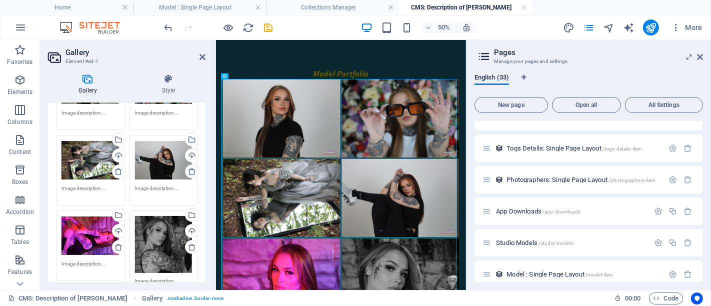
click at [189, 171] on icon at bounding box center [192, 172] width 8 height 8
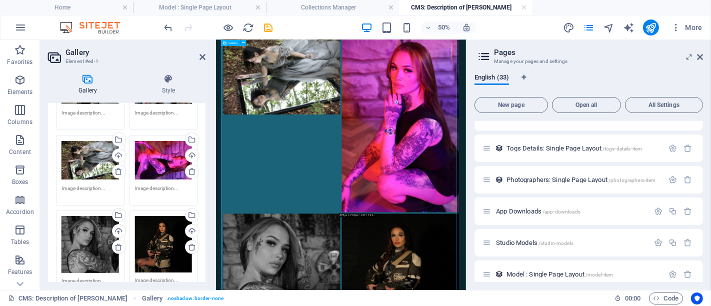
scroll to position [160, 0]
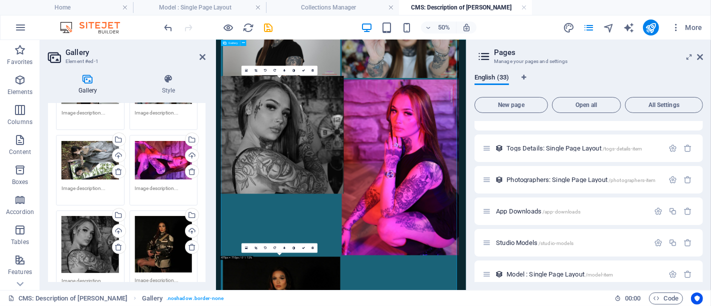
drag, startPoint x: 321, startPoint y: 527, endPoint x: 320, endPoint y: 167, distance: 360.7
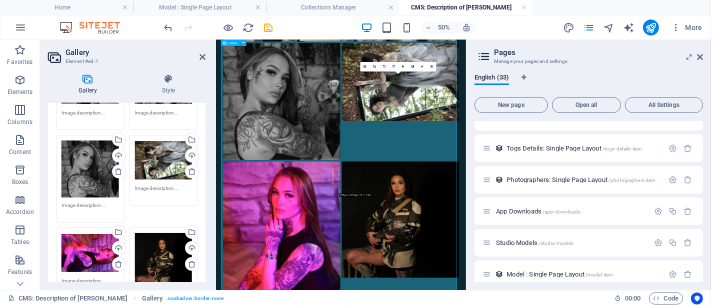
scroll to position [278, 0]
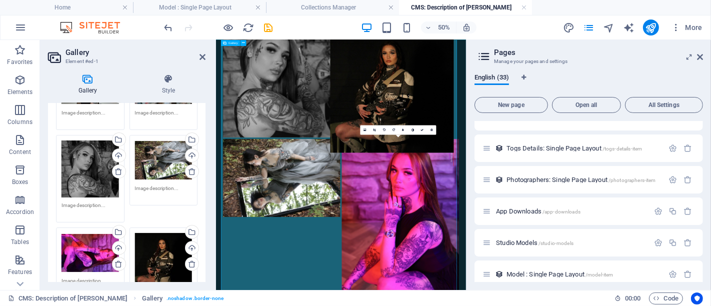
drag, startPoint x: 588, startPoint y: 370, endPoint x: 568, endPoint y: 151, distance: 220.1
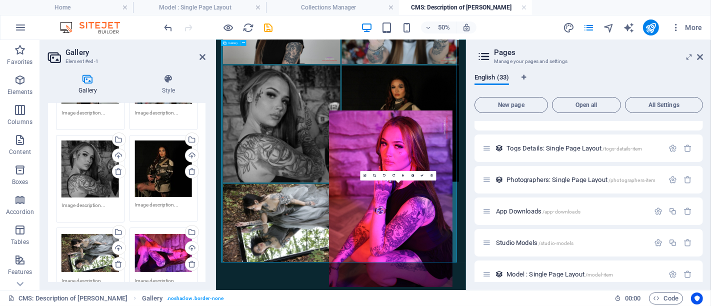
scroll to position [186, 0]
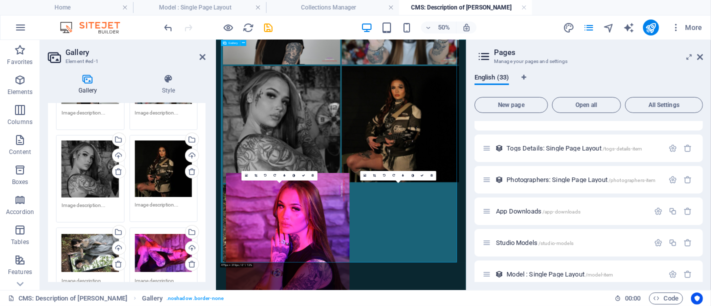
drag, startPoint x: 595, startPoint y: 347, endPoint x: 368, endPoint y: 472, distance: 259.5
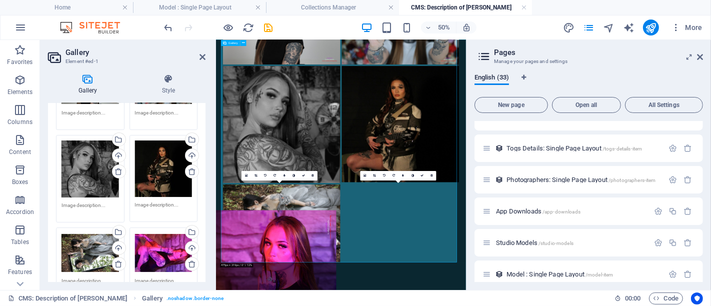
drag, startPoint x: 597, startPoint y: 429, endPoint x: 343, endPoint y: 479, distance: 259.1
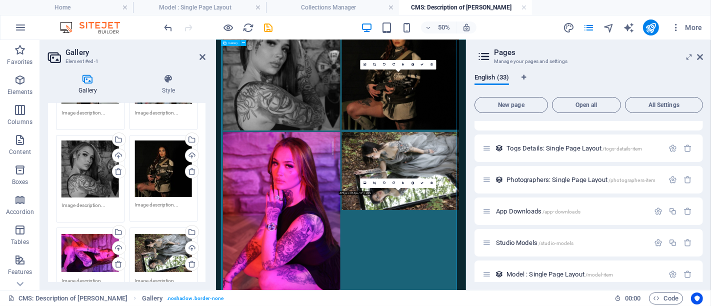
scroll to position [160, 0]
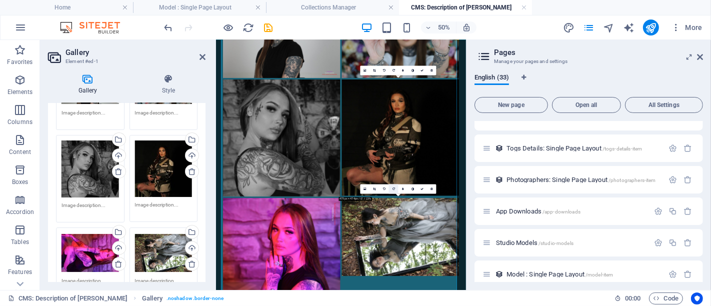
click at [393, 188] on icon at bounding box center [394, 189] width 3 height 3
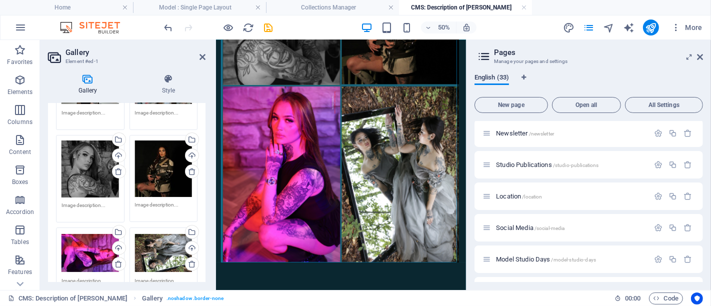
scroll to position [560, 0]
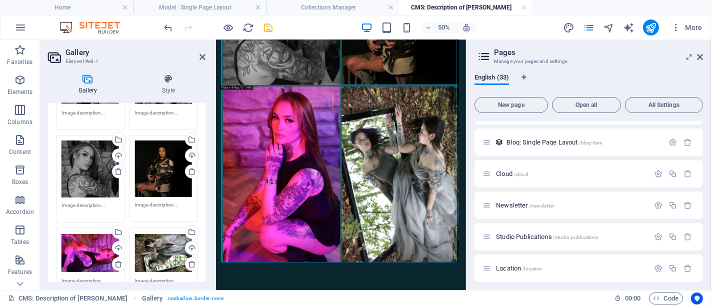
click at [269, 27] on icon "save" at bounding box center [269, 28] width 12 height 12
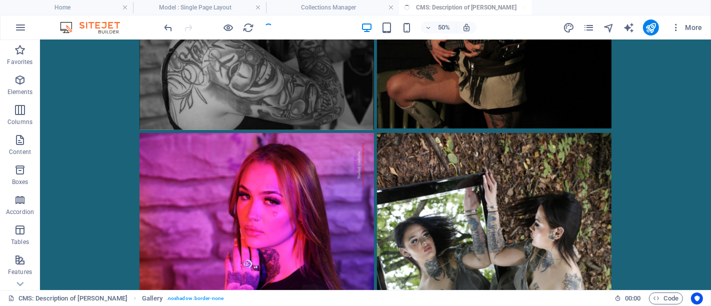
click at [269, 27] on div at bounding box center [219, 28] width 112 height 16
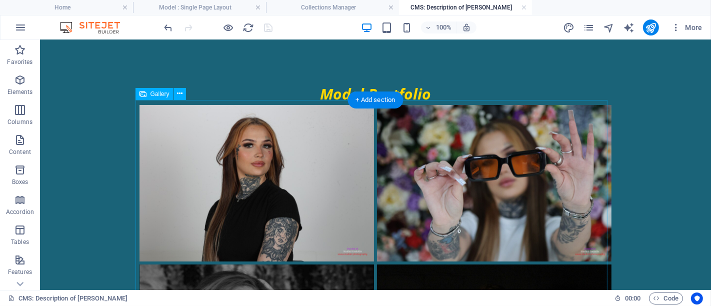
scroll to position [0, 0]
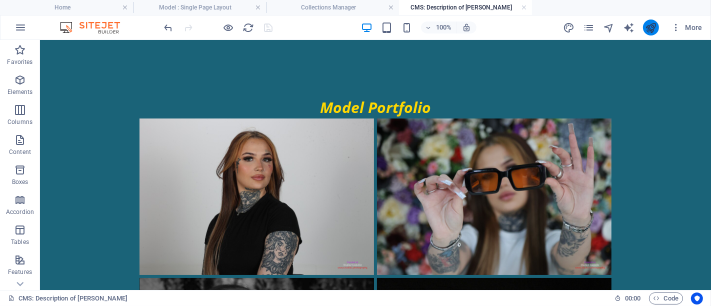
click at [658, 21] on div at bounding box center [651, 28] width 16 height 16
click at [656, 23] on icon "publish" at bounding box center [651, 28] width 12 height 12
drag, startPoint x: 293, startPoint y: 26, endPoint x: 265, endPoint y: 24, distance: 27.6
click at [270, 24] on div "100% More" at bounding box center [435, 28] width 544 height 16
drag, startPoint x: 264, startPoint y: 24, endPoint x: 269, endPoint y: 19, distance: 7.1
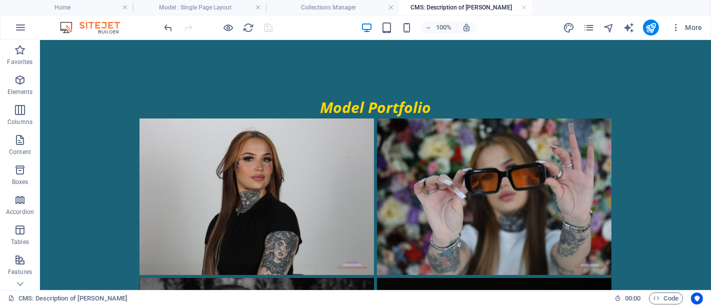
click at [269, 20] on div at bounding box center [219, 28] width 112 height 16
drag, startPoint x: 269, startPoint y: 19, endPoint x: 275, endPoint y: 38, distance: 19.5
click at [270, 20] on div at bounding box center [219, 28] width 112 height 16
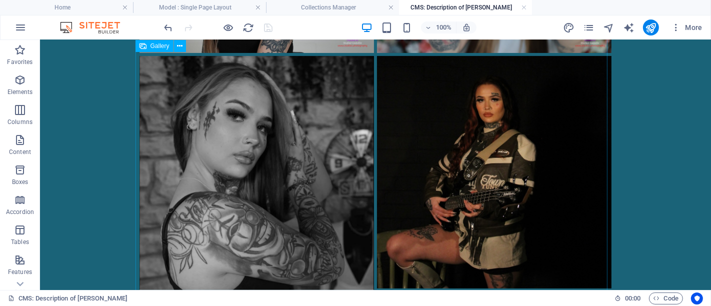
scroll to position [556, 0]
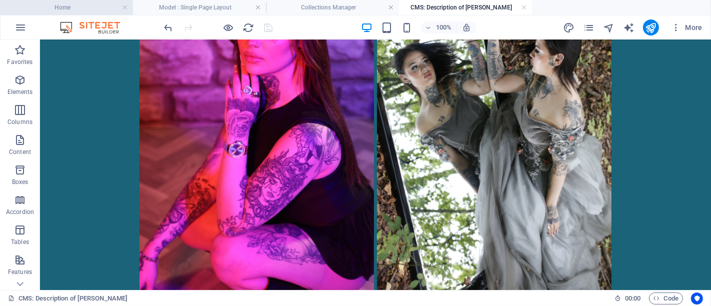
click at [91, 11] on h4 "Home" at bounding box center [66, 7] width 133 height 11
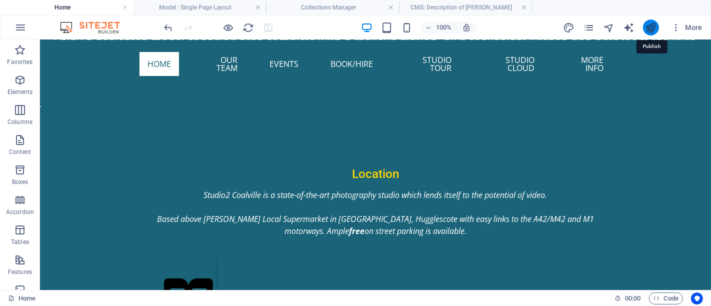
click at [654, 25] on icon "publish" at bounding box center [651, 28] width 12 height 12
click at [590, 27] on icon "pages" at bounding box center [589, 28] width 12 height 12
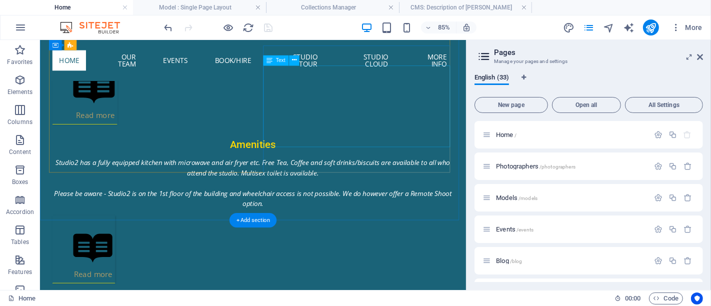
scroll to position [1003, 0]
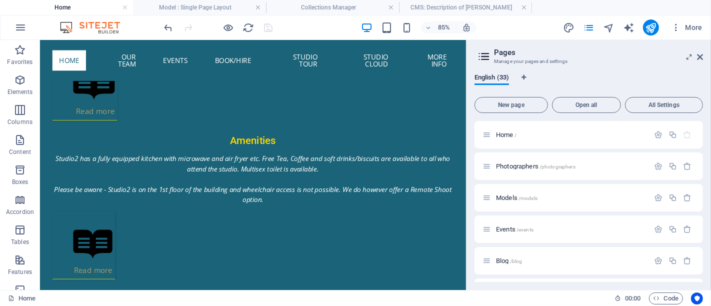
click at [274, 28] on div at bounding box center [219, 28] width 112 height 16
click at [648, 28] on icon "publish" at bounding box center [651, 28] width 12 height 12
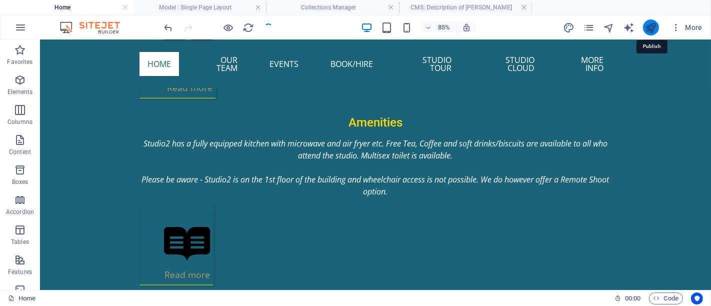
scroll to position [949, 0]
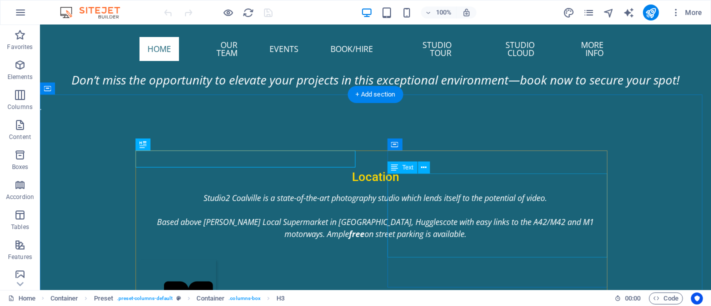
scroll to position [566, 0]
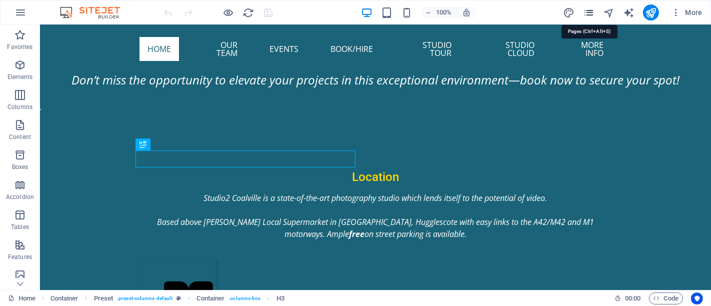
click at [591, 7] on icon "pages" at bounding box center [589, 13] width 12 height 12
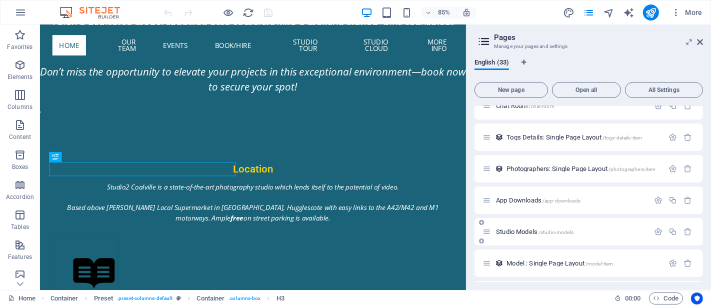
scroll to position [863, 0]
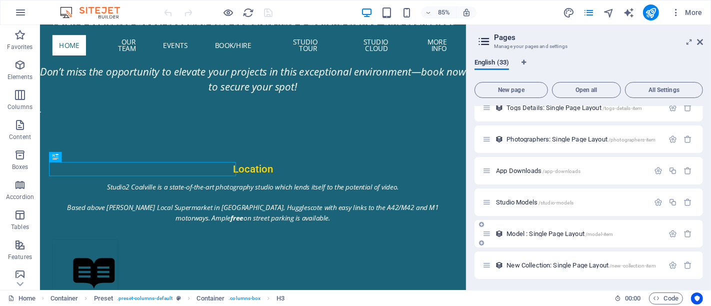
click at [543, 234] on span "Model : Single Page Layout /model-item" at bounding box center [560, 234] width 107 height 8
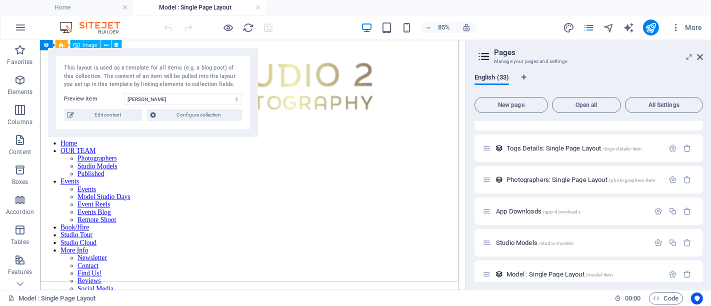
scroll to position [389, 0]
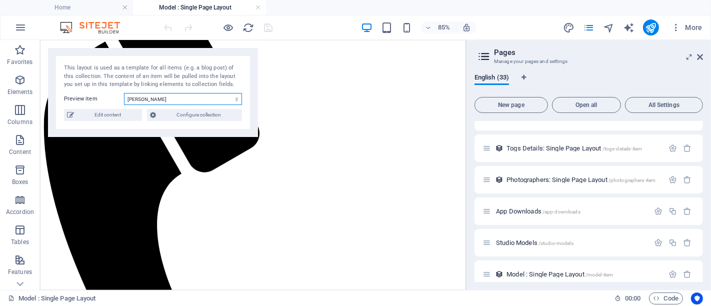
click at [167, 100] on select "[PERSON_NAME] Mercedes [PERSON_NAME] (English Rose) [PERSON_NAME] [PERSON_NAME]…" at bounding box center [183, 99] width 118 height 12
select select "68a96de7018d1092ea0d3d5d"
click at [124, 93] on select "[PERSON_NAME] Mercedes [PERSON_NAME] (English Rose) [PERSON_NAME] [PERSON_NAME]…" at bounding box center [183, 99] width 118 height 12
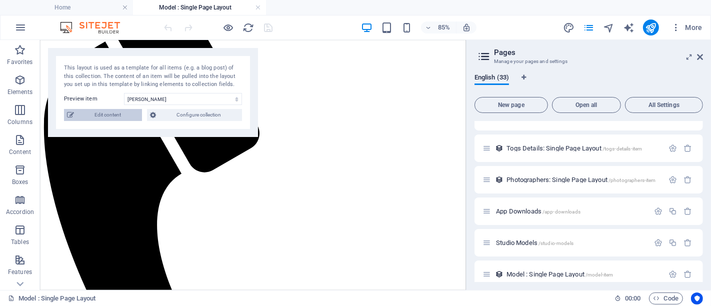
click at [131, 119] on span "Edit content" at bounding box center [108, 115] width 62 height 12
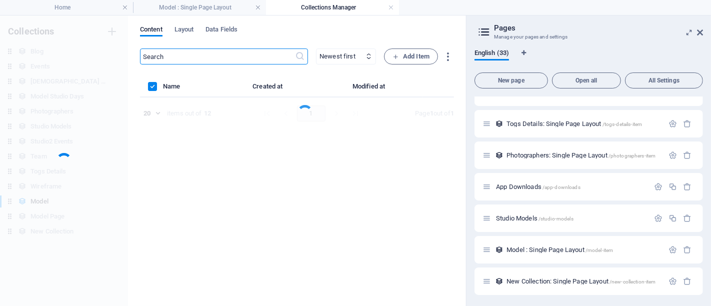
scroll to position [0, 0]
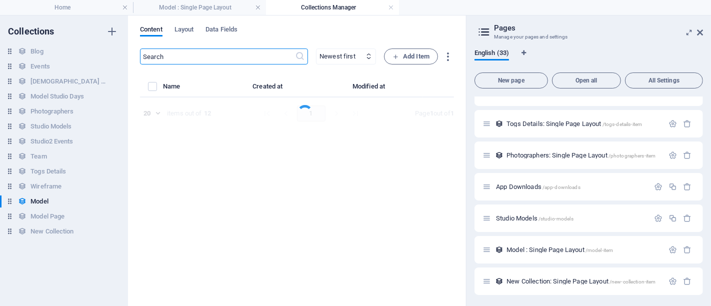
select select "columns.price_DESC"
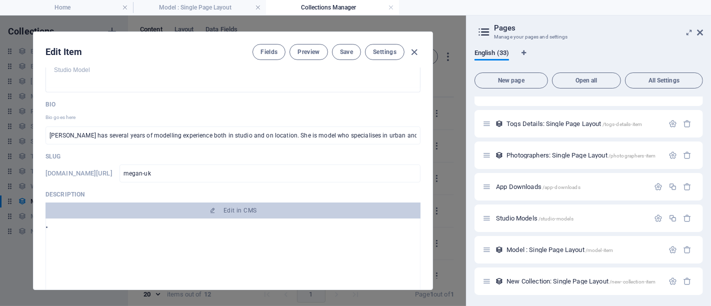
scroll to position [444, 0]
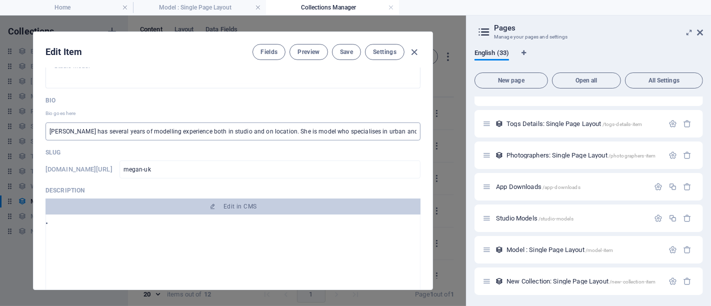
click at [288, 130] on input "[PERSON_NAME] has several years of modelling experience both in studio and on l…" at bounding box center [233, 132] width 375 height 18
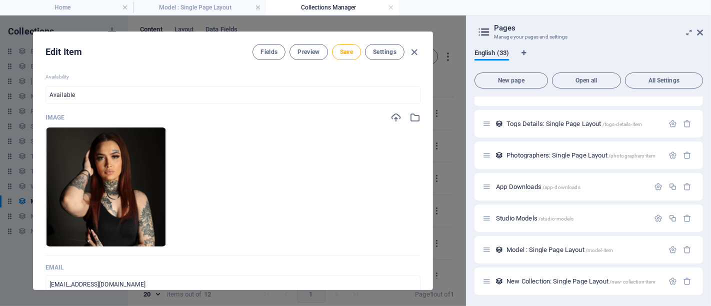
scroll to position [111, 0]
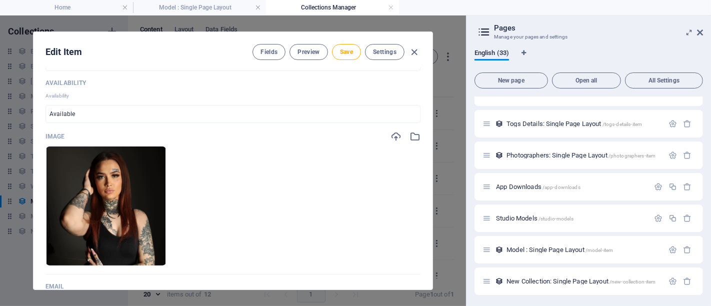
type input "[PERSON_NAME] has several years of modelling experience both in studio and on l…"
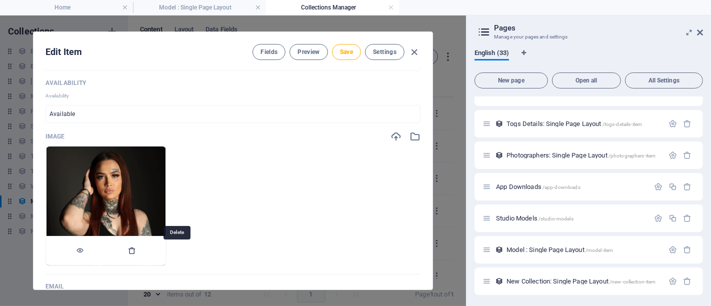
click at [136, 248] on icon "button" at bounding box center [132, 251] width 8 height 8
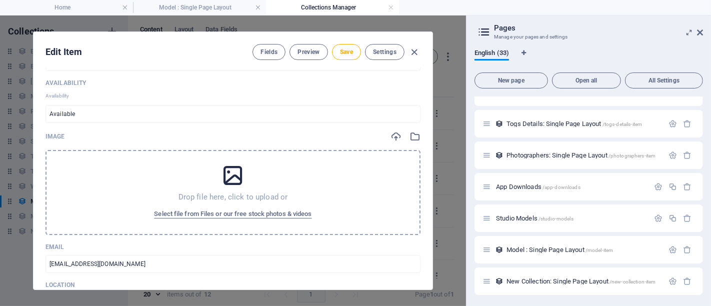
click at [240, 171] on icon at bounding box center [233, 175] width 25 height 25
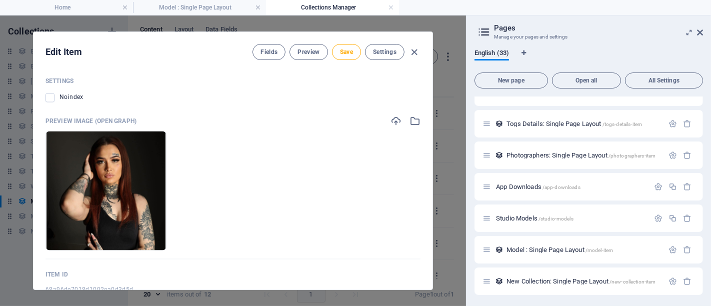
scroll to position [1602, 0]
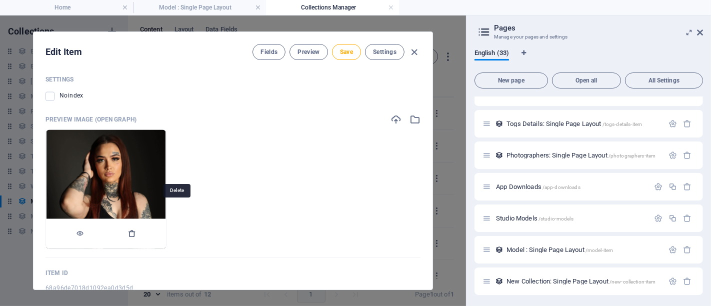
click at [136, 230] on icon "button" at bounding box center [132, 234] width 8 height 8
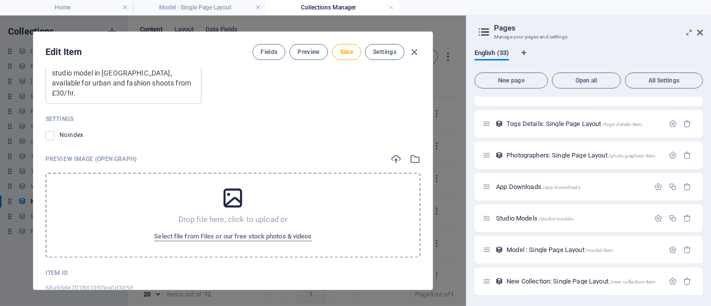
click at [225, 186] on icon at bounding box center [233, 198] width 25 height 25
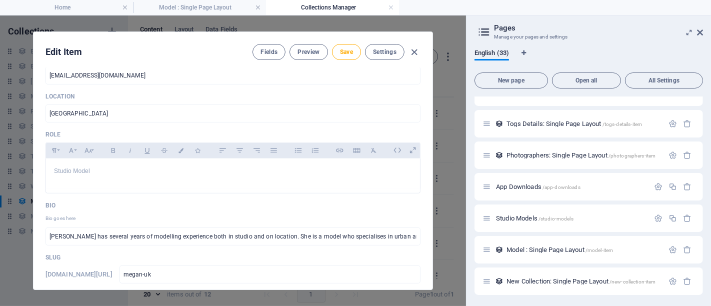
scroll to position [506, 0]
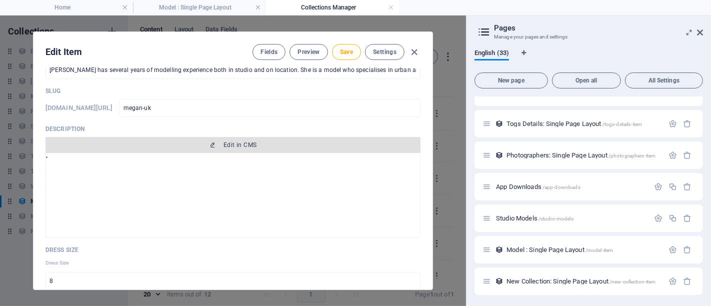
click at [293, 145] on span "Edit in CMS" at bounding box center [233, 145] width 367 height 8
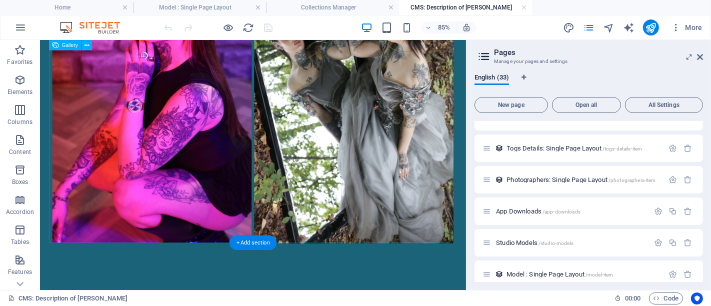
scroll to position [589, 0]
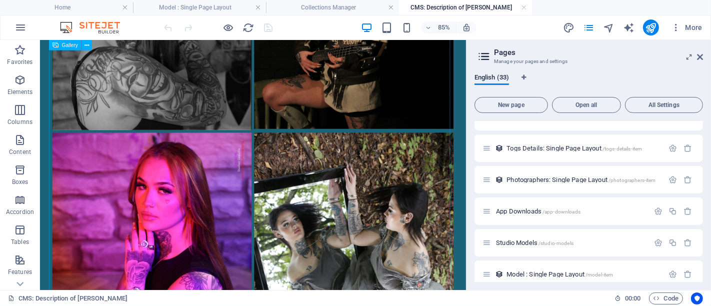
click at [76, 46] on span "Gallery" at bounding box center [70, 45] width 16 height 5
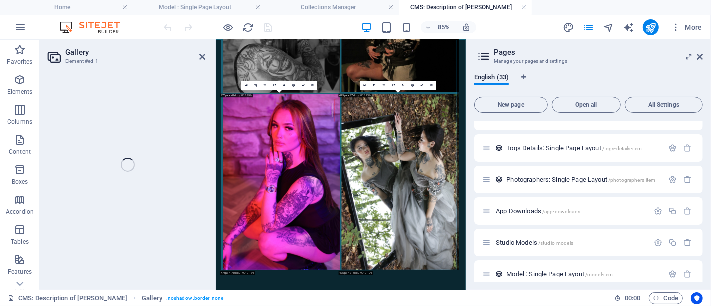
select select "%"
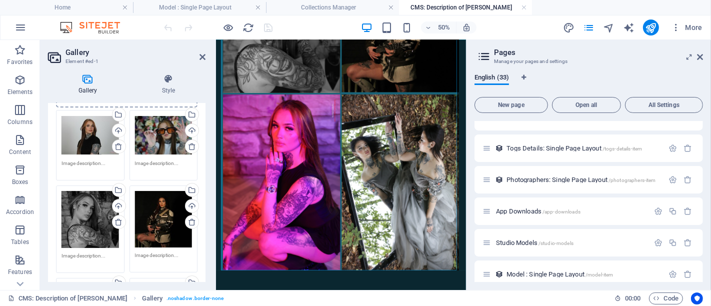
scroll to position [111, 0]
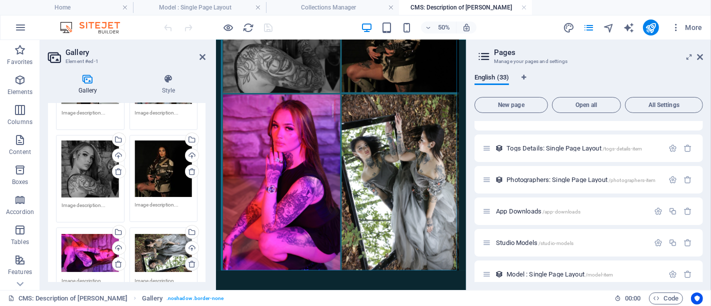
click at [189, 261] on icon at bounding box center [192, 264] width 8 height 8
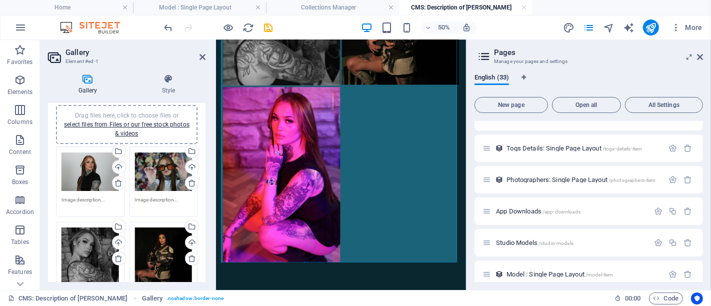
scroll to position [0, 0]
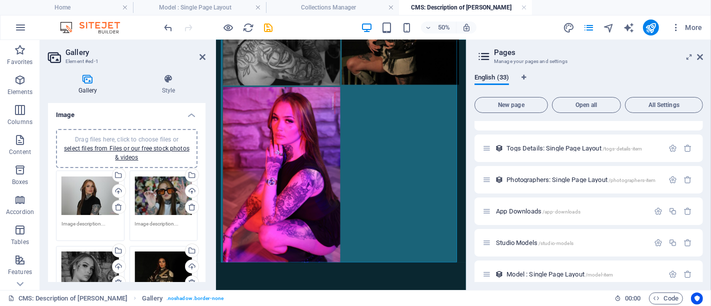
click at [138, 137] on span "Drag files here, click to choose files or select files from Files or our free s…" at bounding box center [127, 148] width 126 height 25
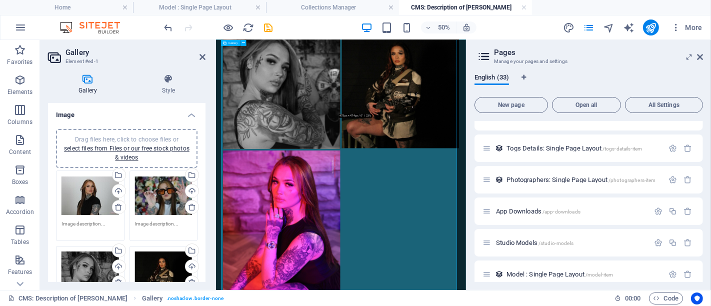
scroll to position [333, 0]
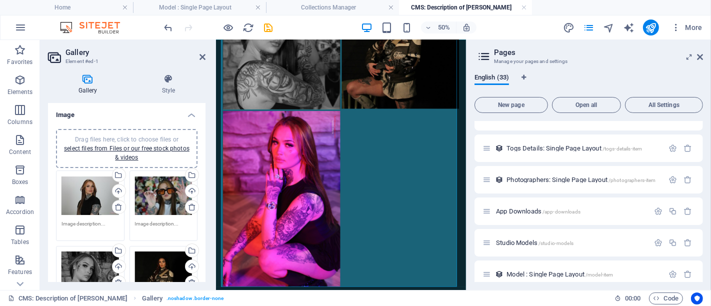
click at [131, 137] on span "Drag files here, click to choose files or select files from Files or our free s…" at bounding box center [127, 148] width 126 height 25
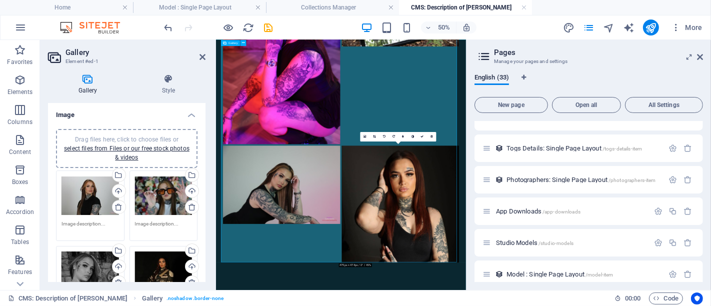
scroll to position [541, 0]
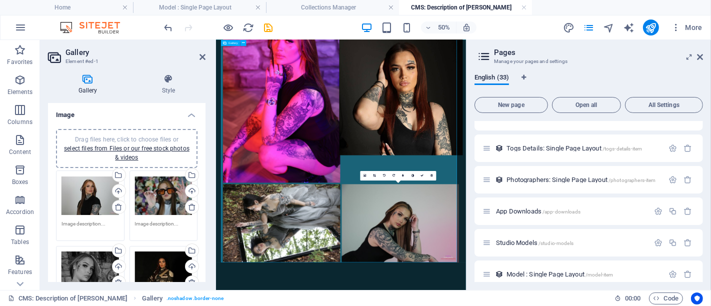
drag, startPoint x: 607, startPoint y: 435, endPoint x: 605, endPoint y: 227, distance: 208.1
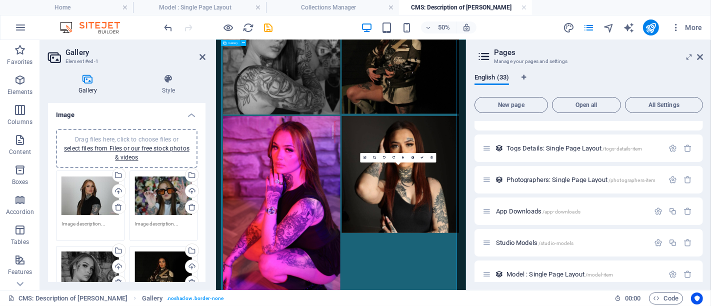
scroll to position [389, 0]
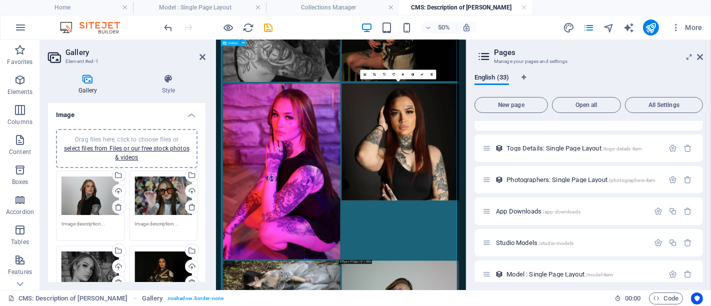
click at [615, 306] on li at bounding box center [585, 302] width 238 height 355
click at [603, 261] on li at bounding box center [585, 302] width 238 height 355
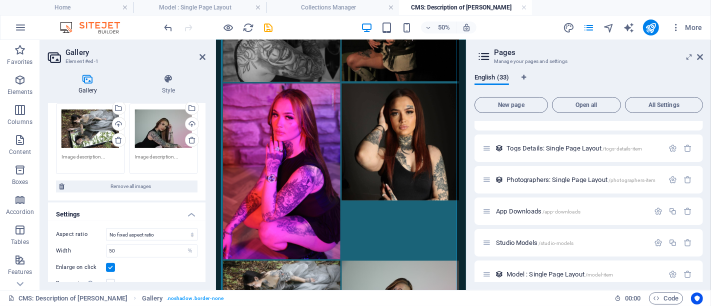
scroll to position [390, 0]
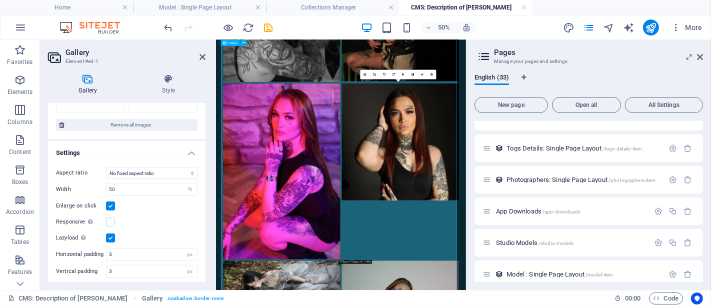
click at [513, 306] on li at bounding box center [585, 302] width 238 height 355
click at [671, 306] on li at bounding box center [585, 302] width 238 height 355
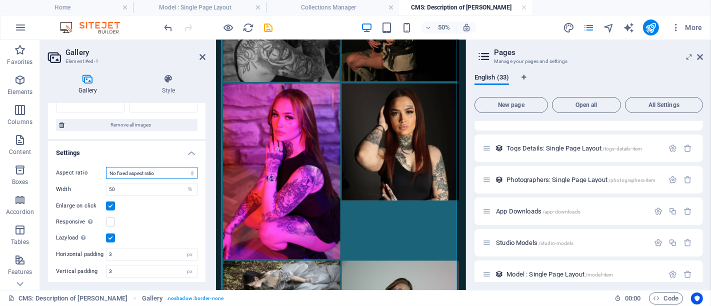
click at [163, 170] on select "No fixed aspect ratio 16:9 16:10 4:3 1:1 1:2 2:1" at bounding box center [152, 173] width 92 height 12
click at [106, 167] on select "No fixed aspect ratio 16:9 16:10 4:3 1:1 1:2 2:1" at bounding box center [152, 173] width 92 height 12
click at [109, 202] on label at bounding box center [110, 206] width 9 height 9
click at [0, 0] on input "Enlarge on click" at bounding box center [0, 0] width 0 height 0
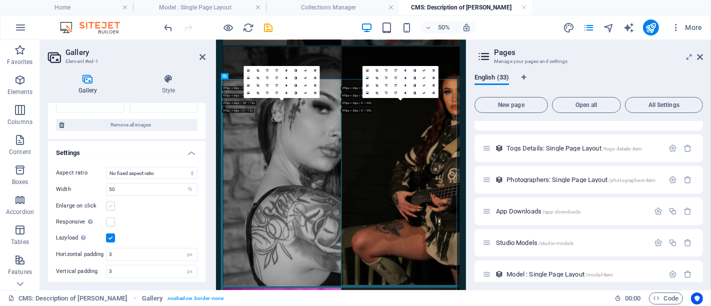
scroll to position [0, 0]
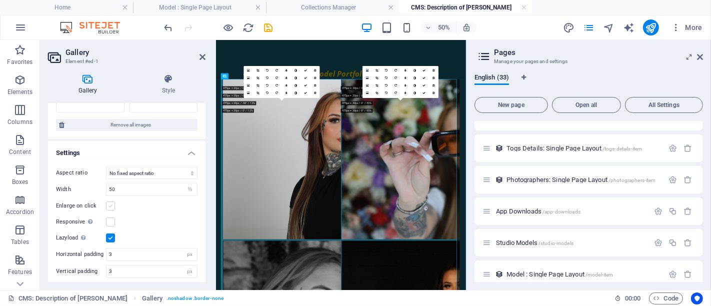
click at [109, 202] on label at bounding box center [110, 206] width 9 height 9
click at [0, 0] on input "Enlarge on click" at bounding box center [0, 0] width 0 height 0
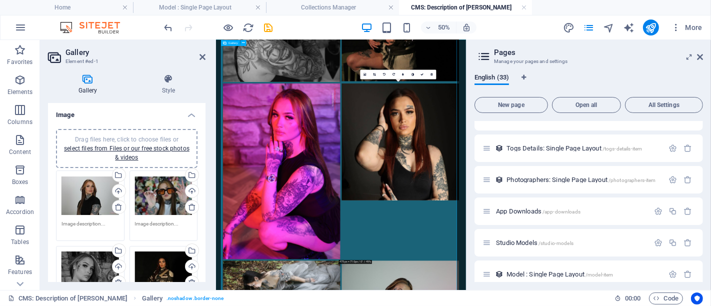
click at [560, 306] on li at bounding box center [585, 302] width 238 height 355
click at [408, 74] on link at bounding box center [413, 75] width 10 height 10
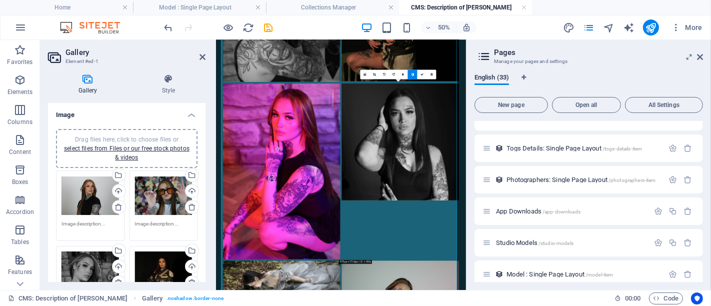
click at [408, 74] on link at bounding box center [413, 75] width 10 height 10
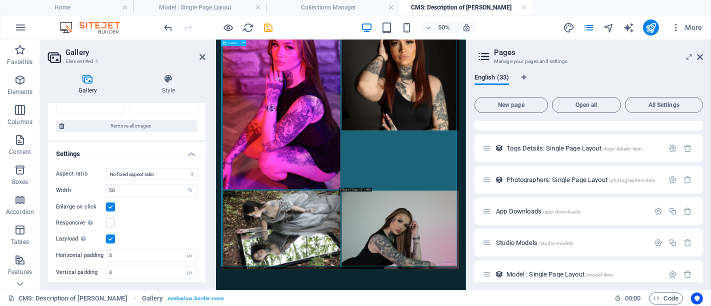
scroll to position [541, 0]
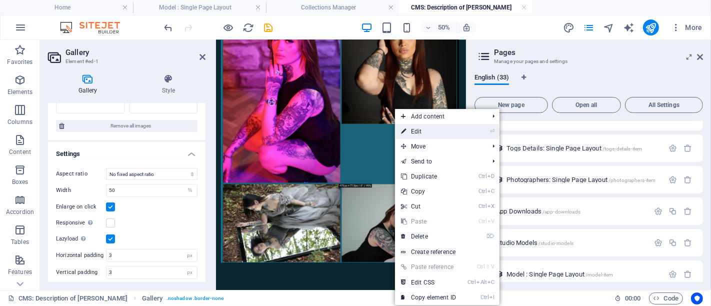
click at [419, 129] on link "⏎ Edit" at bounding box center [428, 131] width 67 height 15
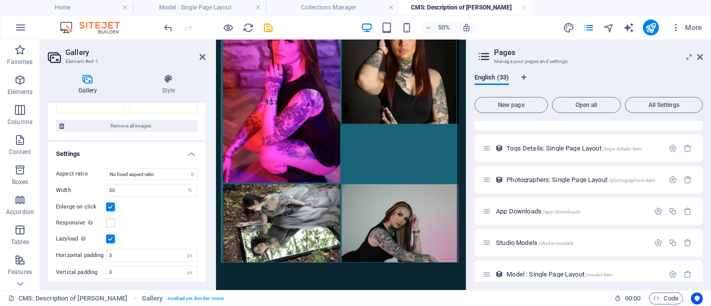
scroll to position [390, 0]
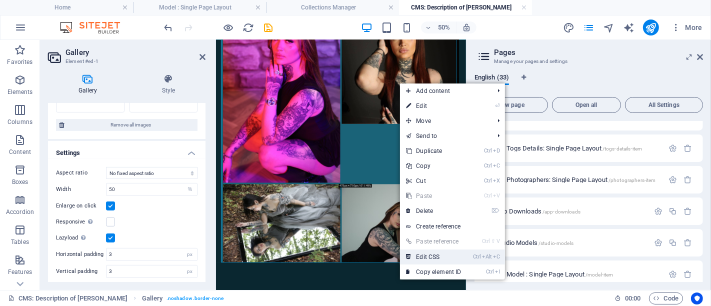
click at [440, 261] on link "Ctrl Alt C Edit CSS" at bounding box center [433, 257] width 67 height 15
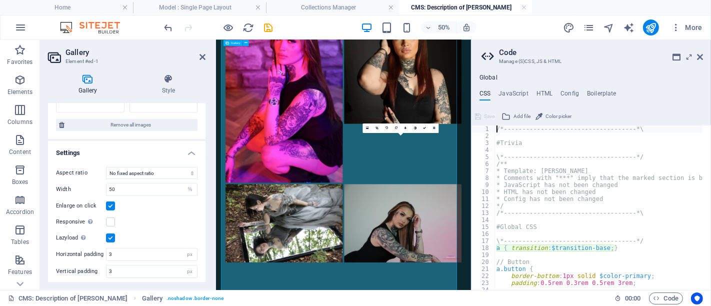
scroll to position [281, 0]
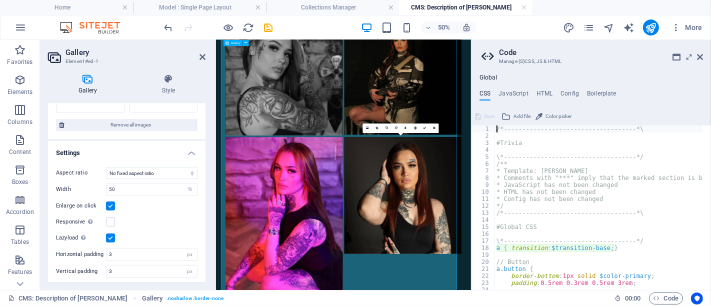
type textarea "a { transition: $transition-base; }"
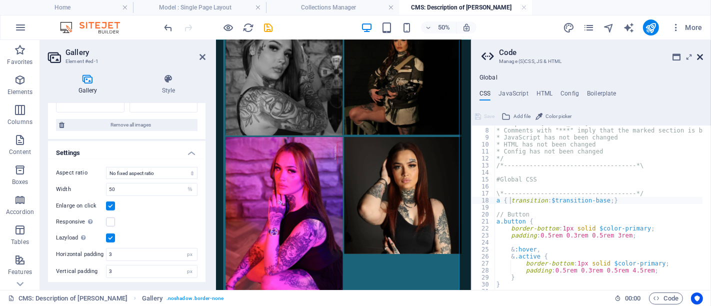
click at [699, 54] on icon at bounding box center [700, 57] width 6 height 8
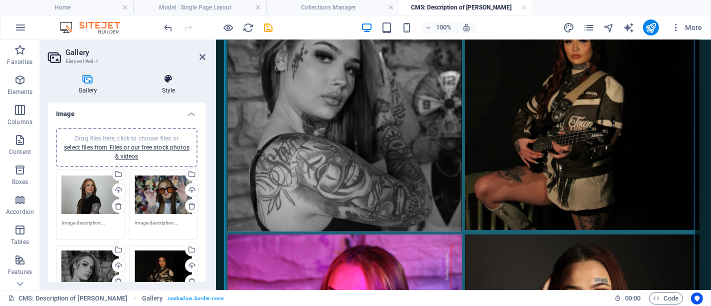
scroll to position [1, 0]
click at [178, 85] on h4 "Style" at bounding box center [169, 84] width 74 height 21
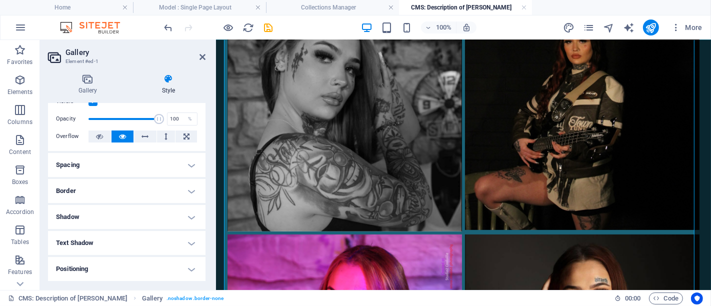
scroll to position [0, 0]
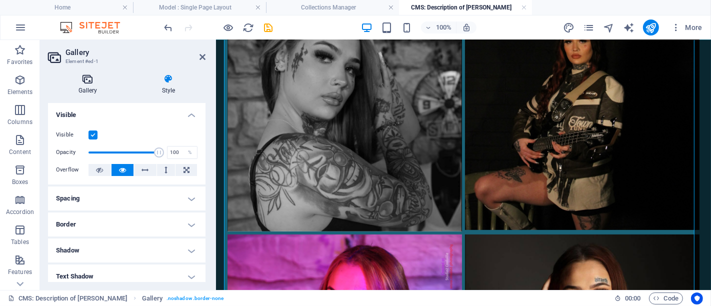
click at [89, 77] on icon at bounding box center [88, 79] width 80 height 10
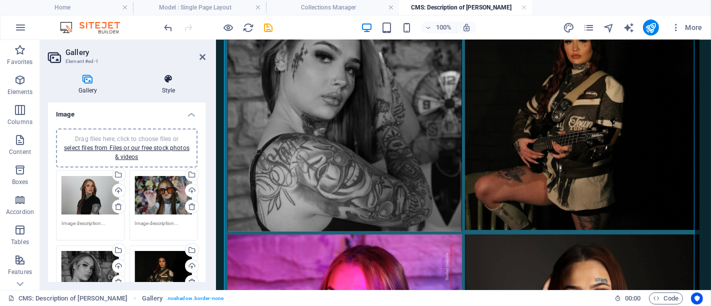
click at [169, 77] on icon at bounding box center [169, 79] width 74 height 10
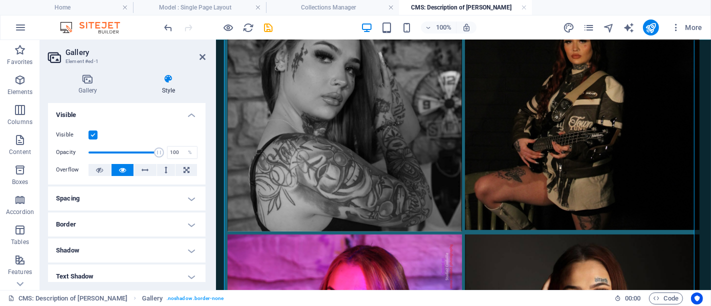
click at [141, 202] on h4 "Spacing" at bounding box center [127, 199] width 158 height 24
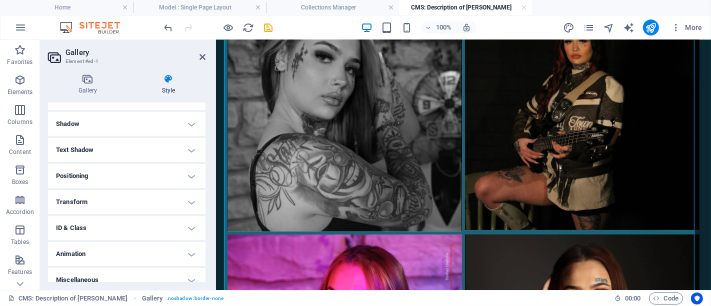
click at [133, 119] on h4 "Shadow" at bounding box center [127, 124] width 158 height 24
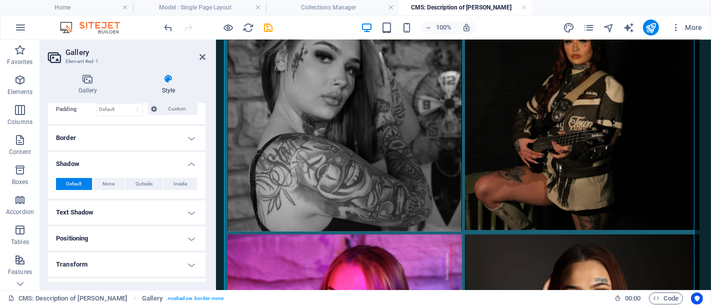
scroll to position [111, 0]
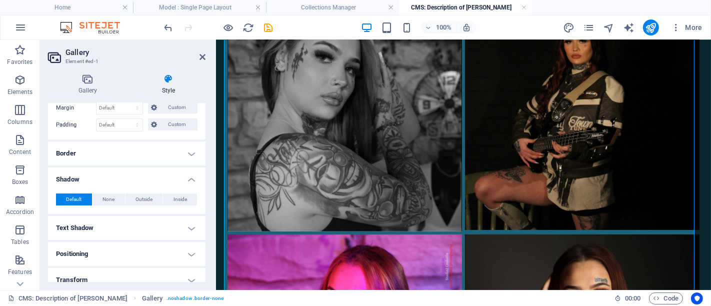
click at [130, 153] on h4 "Border" at bounding box center [127, 154] width 158 height 24
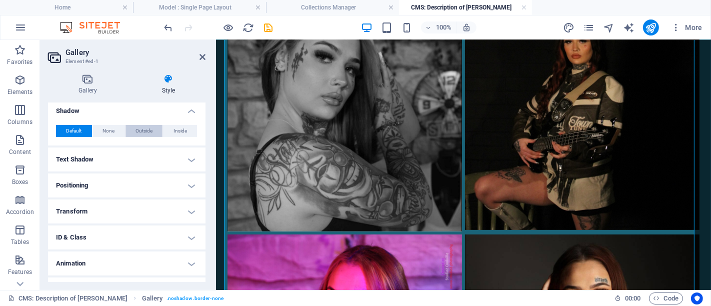
scroll to position [222, 0]
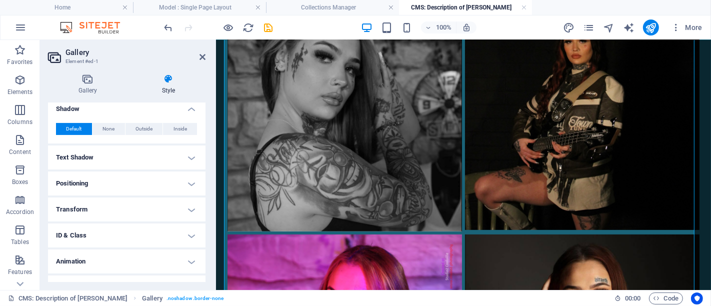
click at [158, 153] on h4 "Text Shadow" at bounding box center [127, 158] width 158 height 24
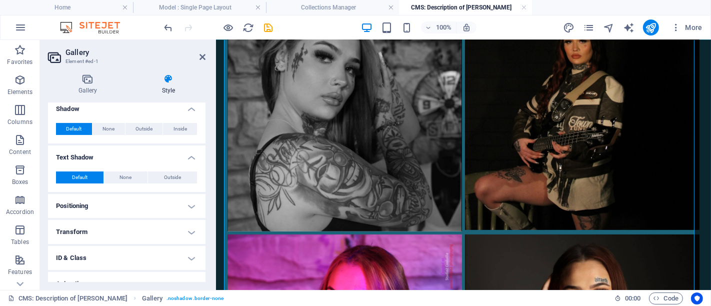
click at [151, 199] on h4 "Positioning" at bounding box center [127, 206] width 158 height 24
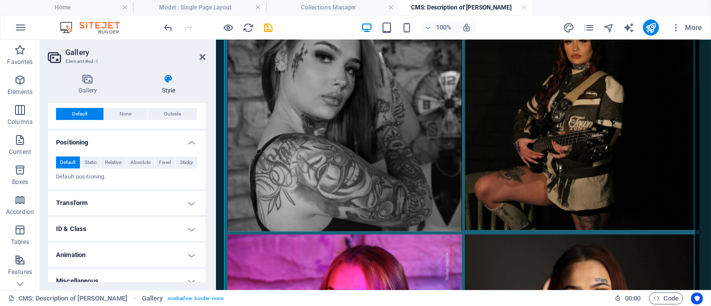
scroll to position [294, 0]
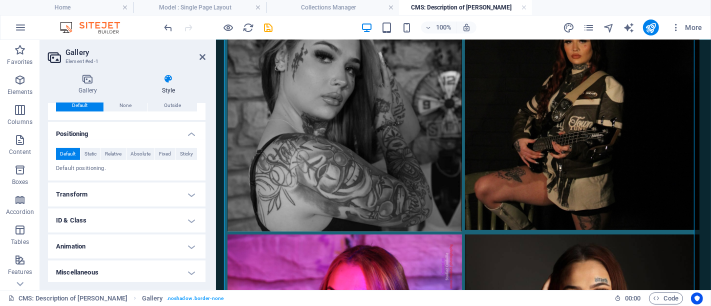
click at [150, 199] on h4 "Transform" at bounding box center [127, 195] width 158 height 24
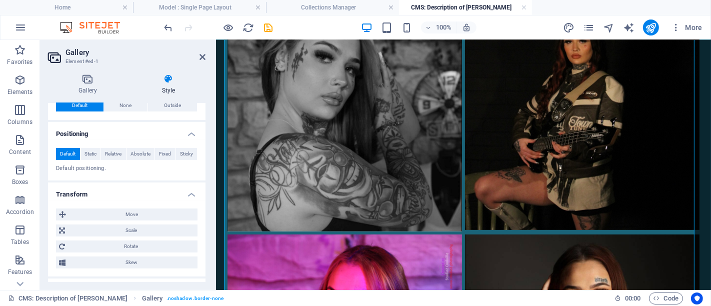
scroll to position [364, 0]
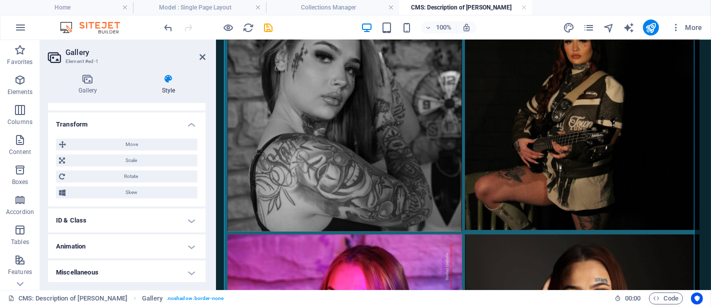
click at [148, 218] on h4 "ID & Class" at bounding box center [127, 221] width 158 height 24
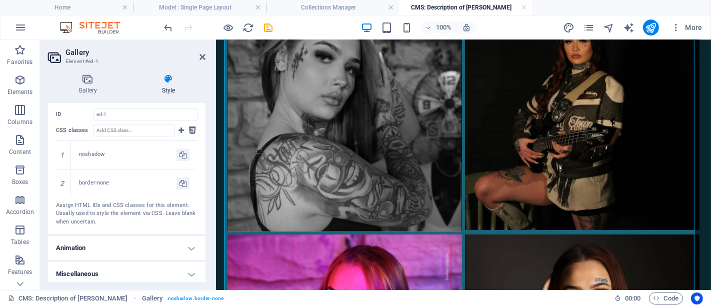
scroll to position [511, 0]
click at [147, 240] on h4 "Animation" at bounding box center [127, 247] width 158 height 24
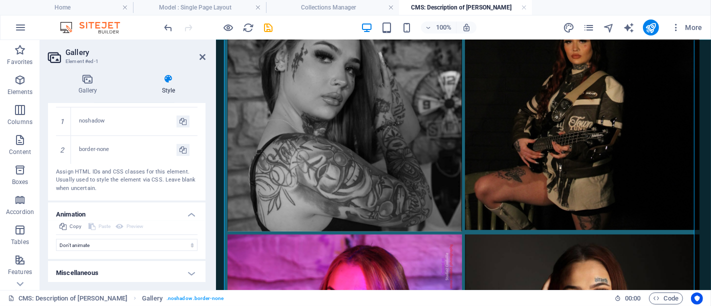
click at [147, 265] on h4 "Miscellaneous" at bounding box center [127, 273] width 158 height 24
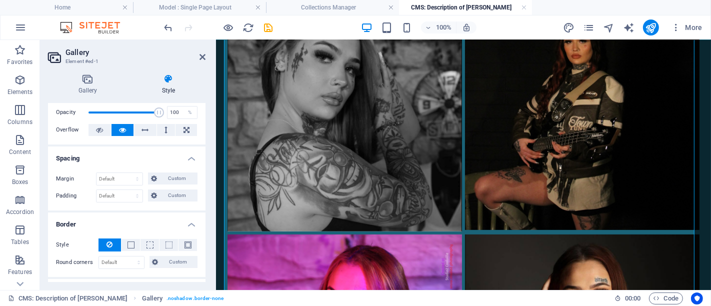
scroll to position [0, 0]
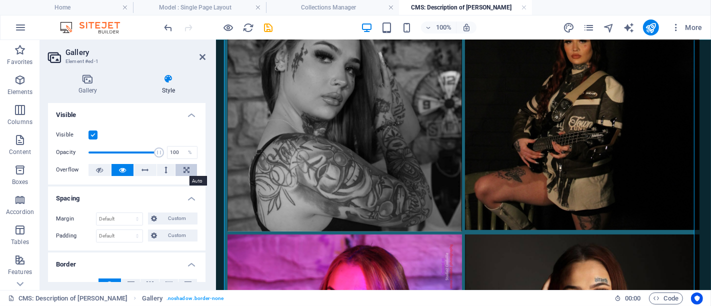
click at [176, 173] on button at bounding box center [187, 170] width 22 height 12
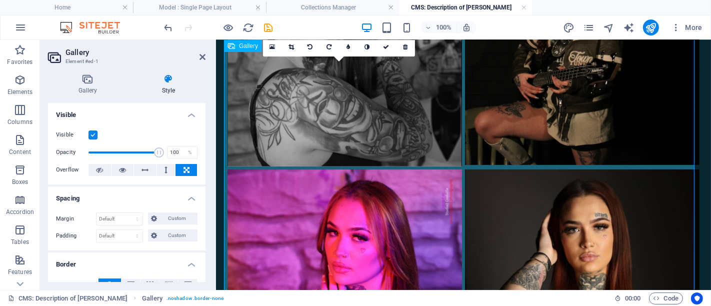
scroll to position [337, 0]
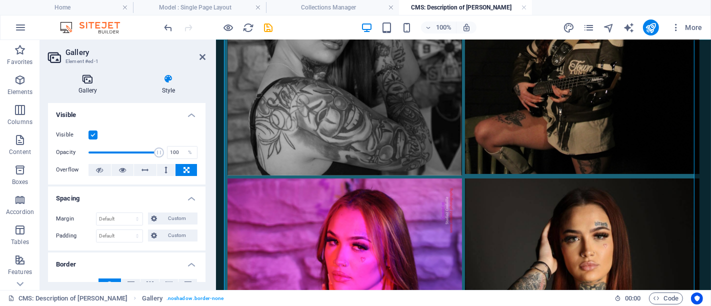
click at [75, 82] on icon at bounding box center [88, 79] width 80 height 10
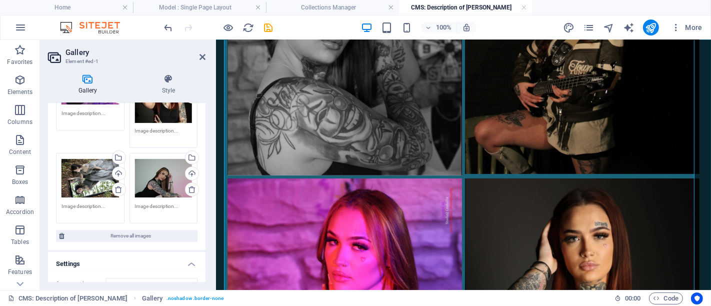
scroll to position [390, 0]
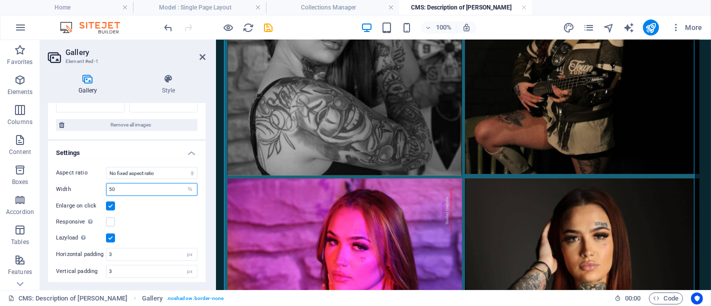
click at [146, 188] on input "50" at bounding box center [152, 190] width 91 height 12
click at [269, 29] on icon "save" at bounding box center [269, 28] width 12 height 12
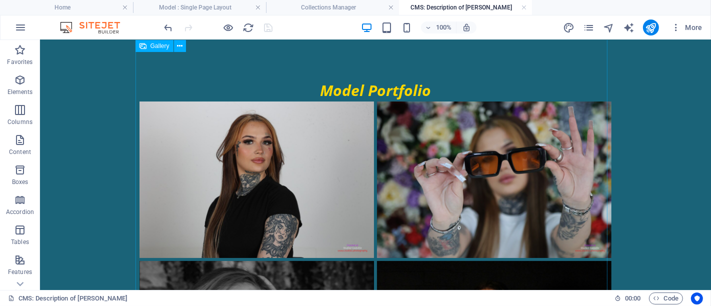
scroll to position [0, 0]
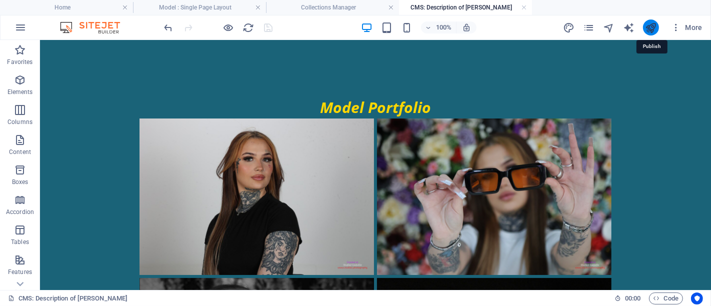
click at [653, 26] on icon "publish" at bounding box center [651, 28] width 12 height 12
click at [206, 4] on h4 "Model : Single Page Layout" at bounding box center [199, 7] width 133 height 11
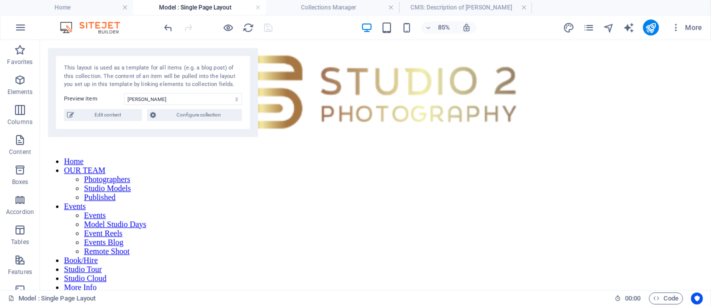
scroll to position [389, 0]
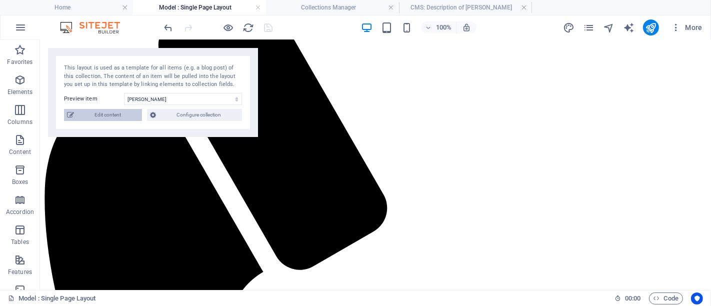
click at [122, 114] on span "Edit content" at bounding box center [108, 115] width 62 height 12
type input "Urban & Fashion Model: [PERSON_NAME]"
type input "megan-uk"
type textarea "Discover [PERSON_NAME], an experienced studio model in [GEOGRAPHIC_DATA], avail…"
type input "studio model, fashion photography, urban shoots, portrait photographer, Leicest…"
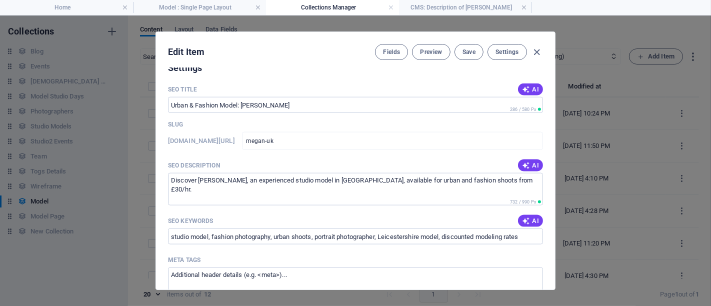
scroll to position [1212, 0]
click at [527, 86] on icon "button" at bounding box center [526, 89] width 8 height 8
type input "Leicestershire Studio Model: [PERSON_NAME]"
click at [470, 54] on span "Save" at bounding box center [469, 52] width 13 height 8
click at [537, 54] on icon "button" at bounding box center [538, 53] width 12 height 12
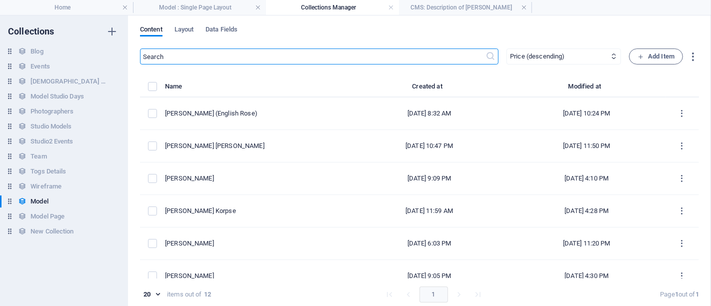
type input "megan-uk"
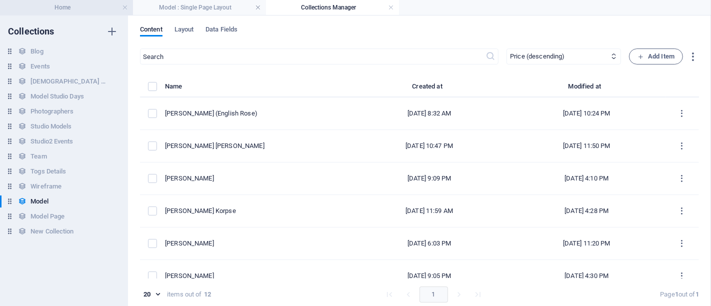
drag, startPoint x: 54, startPoint y: 6, endPoint x: 59, endPoint y: 9, distance: 5.8
click at [77, 5] on h4 "Home" at bounding box center [66, 7] width 133 height 11
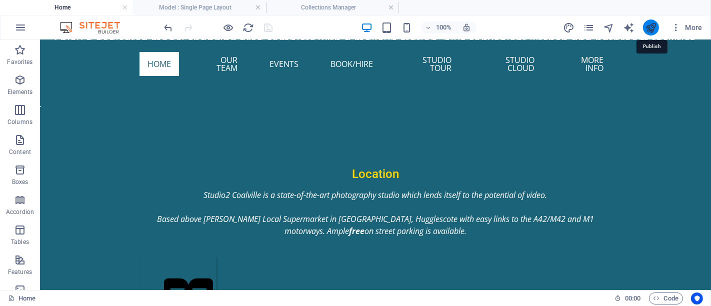
click at [653, 28] on icon "publish" at bounding box center [651, 28] width 12 height 12
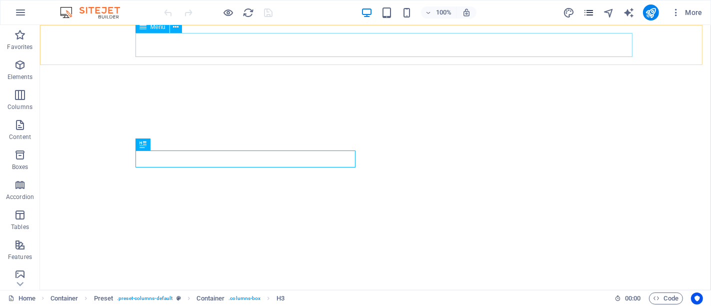
click at [592, 14] on icon "pages" at bounding box center [589, 13] width 12 height 12
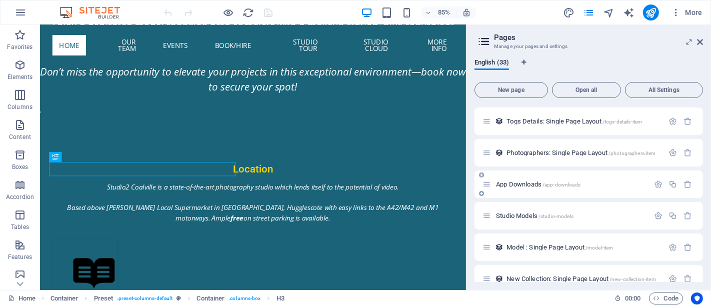
scroll to position [863, 0]
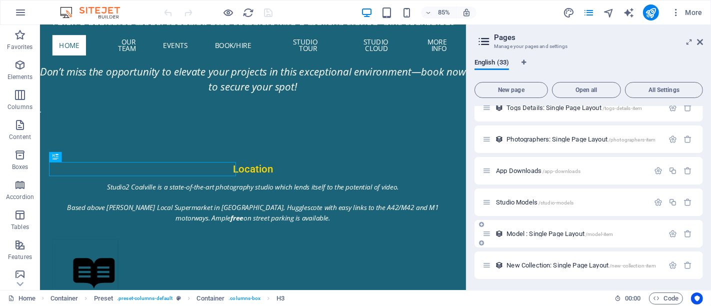
click at [549, 231] on span "Model : Single Page Layout /model-item" at bounding box center [560, 234] width 107 height 8
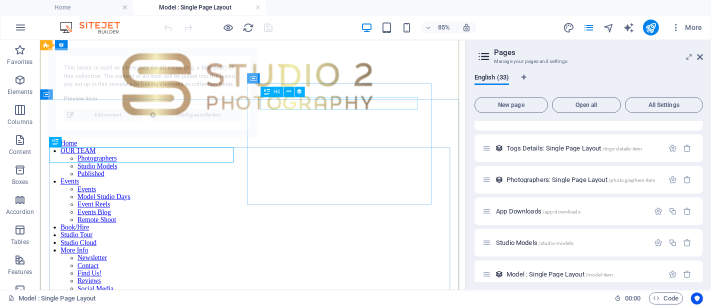
scroll to position [389, 0]
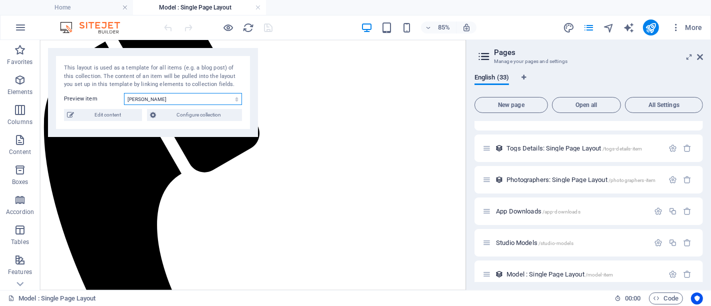
click at [144, 101] on select "[PERSON_NAME] Mercedes [PERSON_NAME] (English Rose) [PERSON_NAME] [PERSON_NAME]…" at bounding box center [183, 99] width 118 height 12
select select "68a96de7018d1092ea0d3d5d"
click at [124, 93] on select "[PERSON_NAME] Mercedes [PERSON_NAME] (English Rose) [PERSON_NAME] [PERSON_NAME]…" at bounding box center [183, 99] width 118 height 12
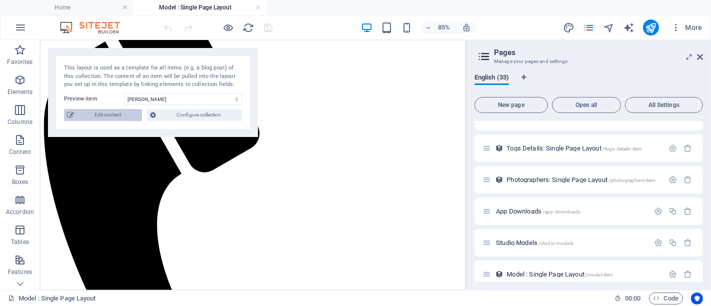
click at [128, 117] on span "Edit content" at bounding box center [108, 115] width 62 height 12
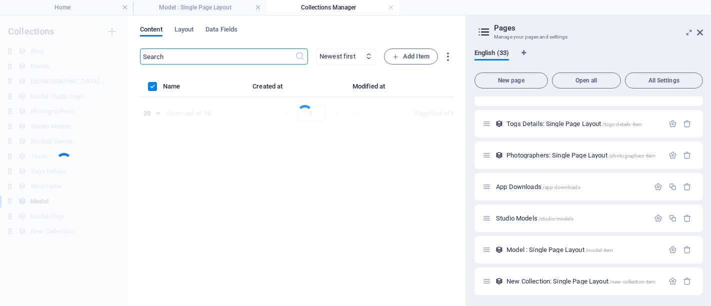
scroll to position [0, 0]
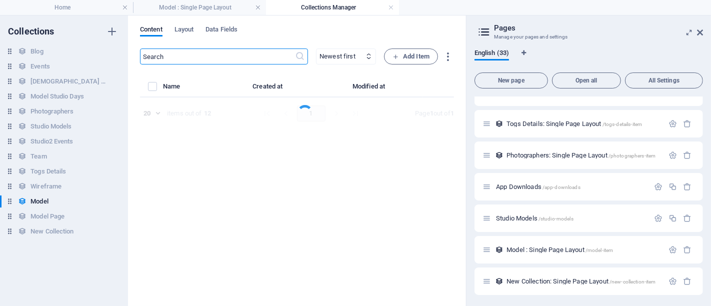
select select "columns.price_DESC"
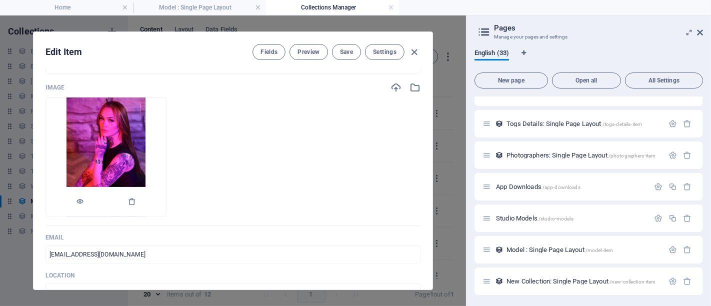
scroll to position [111, 0]
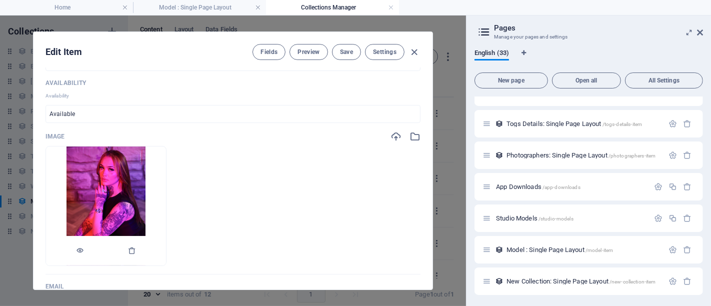
click at [146, 176] on img at bounding box center [107, 206] width 80 height 119
drag, startPoint x: 146, startPoint y: 188, endPoint x: 223, endPoint y: 211, distance: 80.4
click at [167, 211] on li at bounding box center [106, 206] width 121 height 120
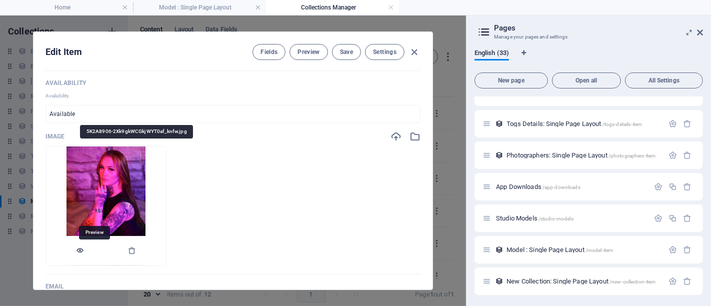
click at [84, 251] on icon "button" at bounding box center [80, 251] width 8 height 8
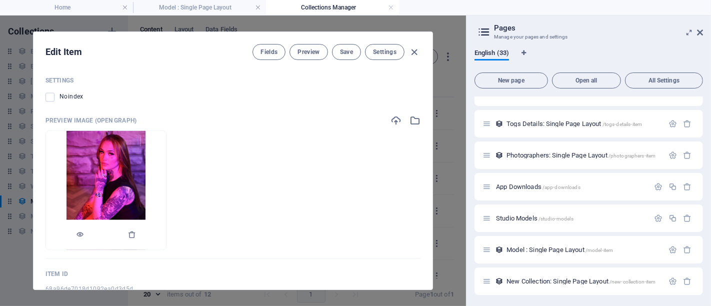
scroll to position [1616, 0]
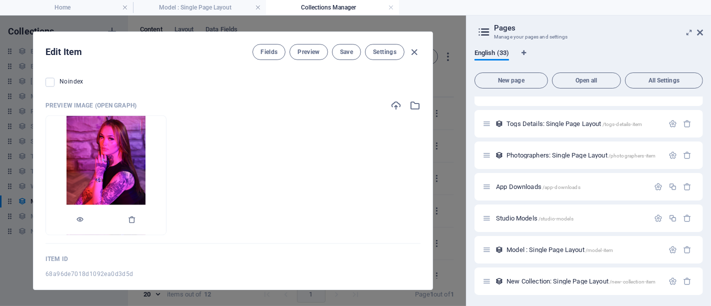
click at [89, 211] on div at bounding box center [106, 220] width 120 height 30
click at [84, 216] on icon "button" at bounding box center [80, 220] width 8 height 8
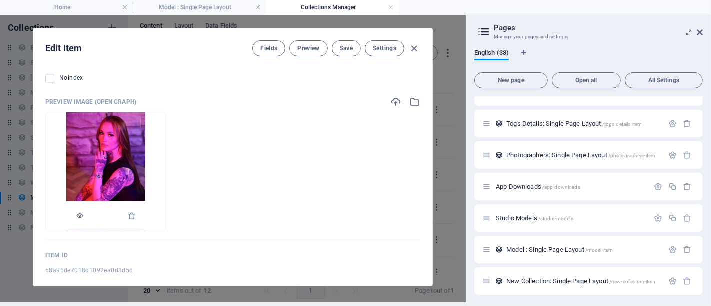
scroll to position [4, 0]
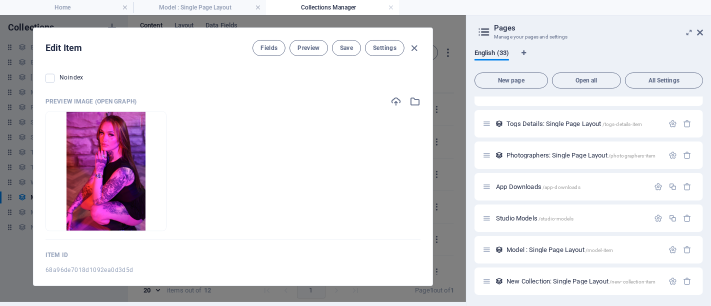
click at [130, 263] on div "68a96de7018d1092ea0d3d5d" at bounding box center [233, 270] width 375 height 15
click at [414, 97] on icon "button" at bounding box center [415, 102] width 11 height 11
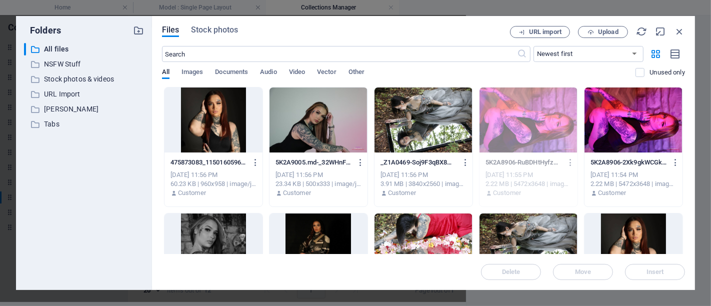
click at [621, 131] on div at bounding box center [634, 120] width 98 height 65
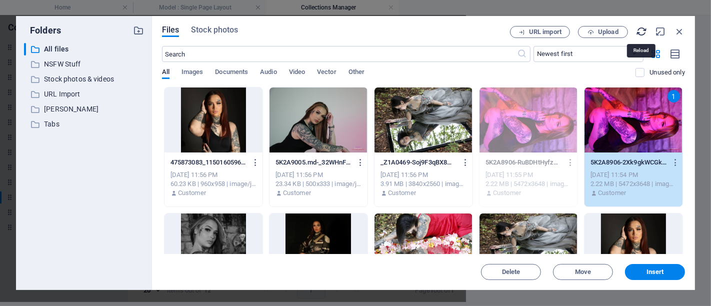
click at [639, 35] on icon "button" at bounding box center [641, 31] width 11 height 11
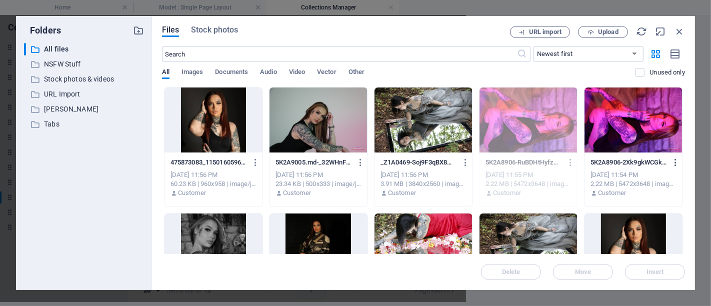
click at [673, 158] on icon "button" at bounding box center [676, 162] width 10 height 9
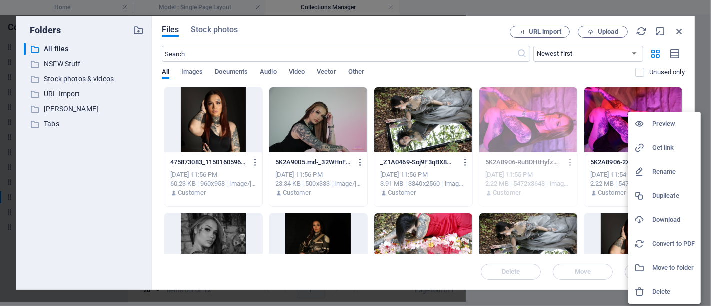
click at [527, 182] on div at bounding box center [355, 153] width 711 height 306
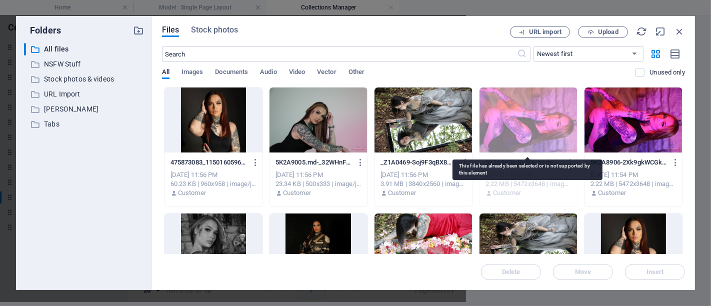
click at [519, 138] on div at bounding box center [529, 120] width 98 height 65
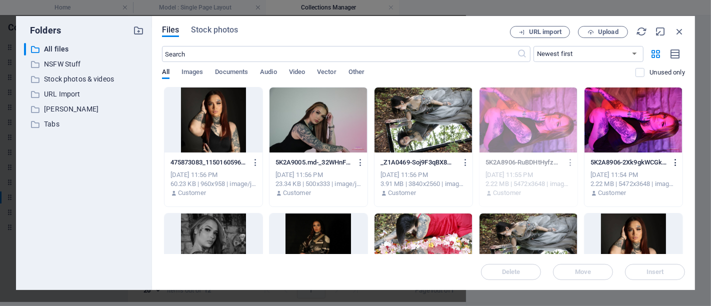
click at [671, 160] on icon "button" at bounding box center [676, 162] width 10 height 9
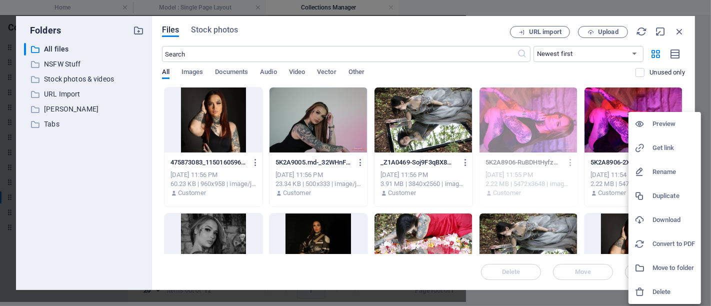
click at [665, 130] on h6 "Preview" at bounding box center [674, 124] width 43 height 12
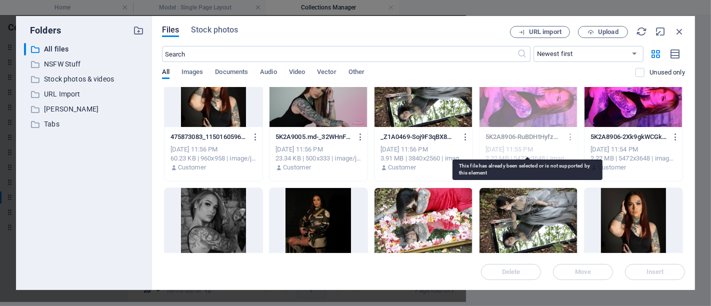
scroll to position [0, 0]
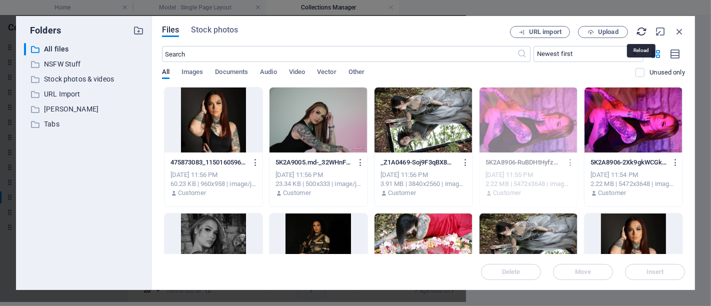
click at [639, 31] on icon "button" at bounding box center [641, 31] width 11 height 11
click at [632, 115] on div at bounding box center [634, 120] width 98 height 65
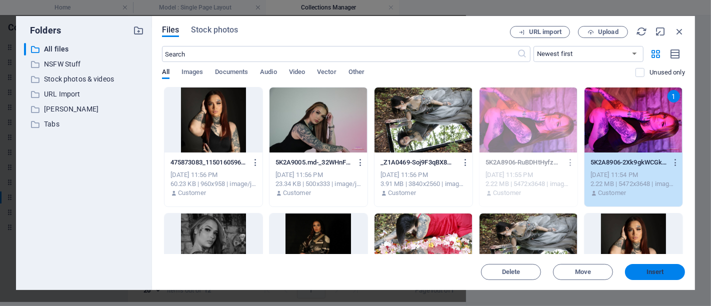
click at [643, 270] on span "Insert" at bounding box center [655, 272] width 52 height 6
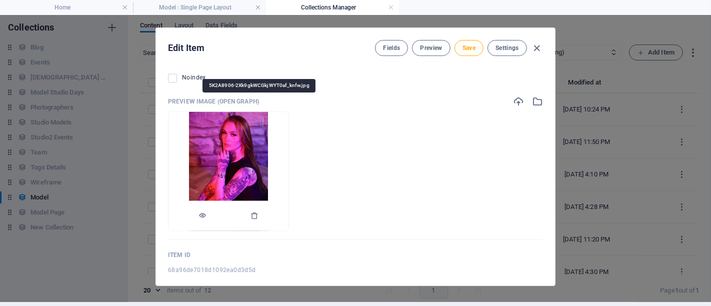
drag, startPoint x: 264, startPoint y: 156, endPoint x: 174, endPoint y: 151, distance: 89.7
click at [174, 151] on li at bounding box center [228, 172] width 121 height 120
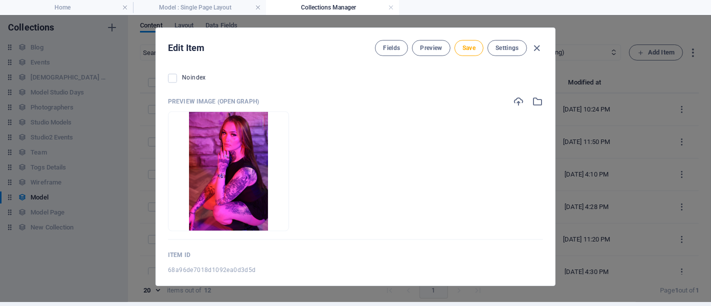
click at [204, 98] on p "Preview Image (Open Graph)" at bounding box center [213, 102] width 91 height 8
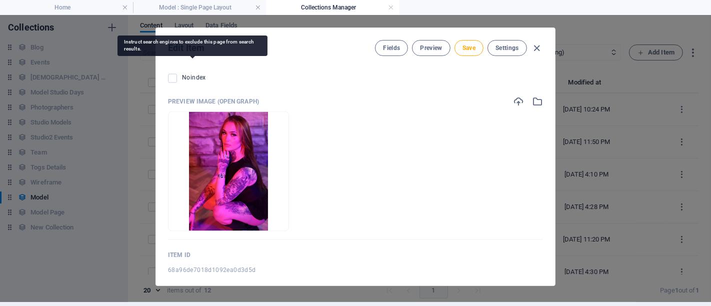
click at [191, 75] on span "Noindex" at bounding box center [194, 78] width 24 height 7
click at [0, 0] on input "checkbox" at bounding box center [0, 0] width 0 height 0
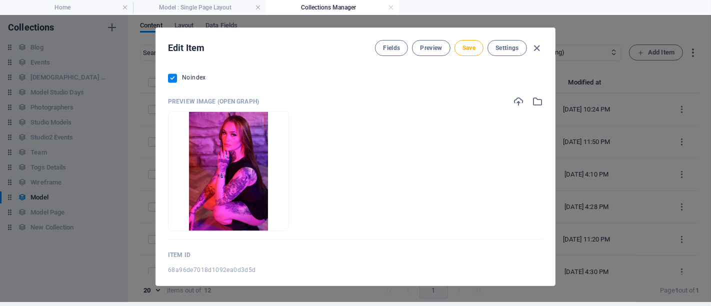
click at [196, 64] on div "Edit Item Fields Preview Save Settings Sort Order 8 ​ Name Megan ​ Price from £…" at bounding box center [355, 157] width 399 height 258
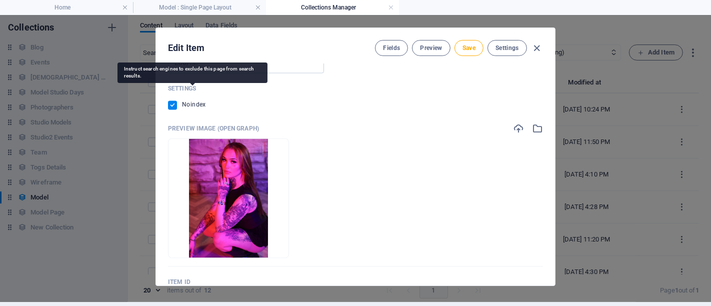
click at [196, 102] on span "Noindex" at bounding box center [194, 105] width 24 height 7
click at [0, 0] on input "checkbox" at bounding box center [0, 0] width 0 height 0
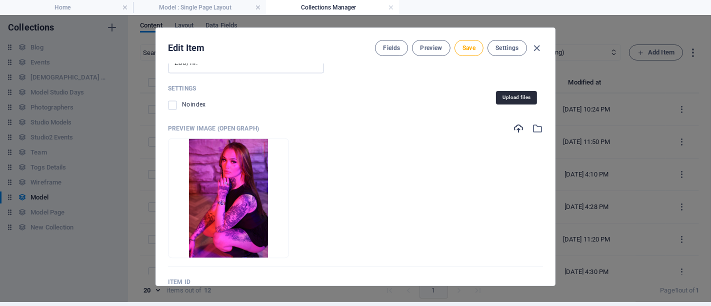
click at [516, 124] on icon "button" at bounding box center [518, 129] width 11 height 11
click at [509, 46] on span "Settings" at bounding box center [508, 48] width 24 height 8
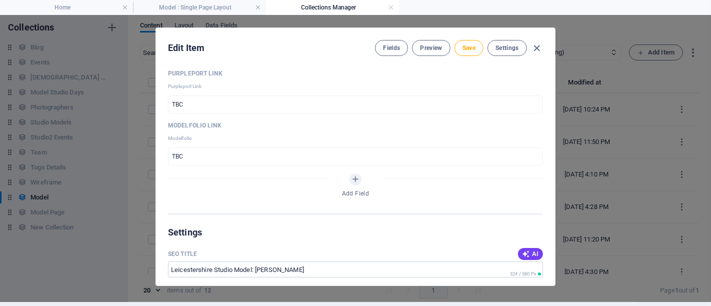
scroll to position [1038, 0]
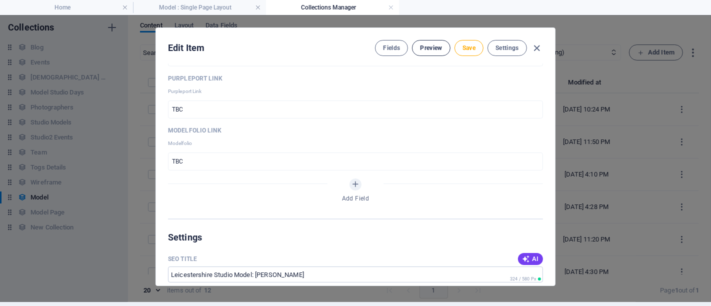
click at [437, 44] on span "Preview" at bounding box center [431, 48] width 22 height 8
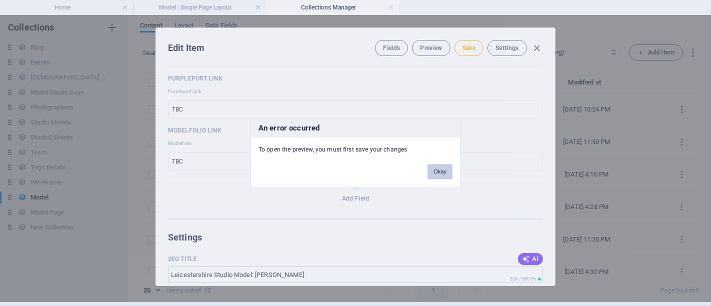
click at [440, 168] on button "Okay" at bounding box center [440, 172] width 25 height 15
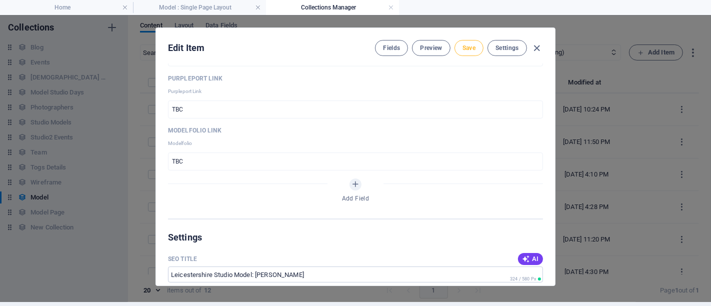
click at [460, 52] on button "Save" at bounding box center [469, 48] width 29 height 16
click at [430, 49] on span "Preview" at bounding box center [431, 48] width 22 height 8
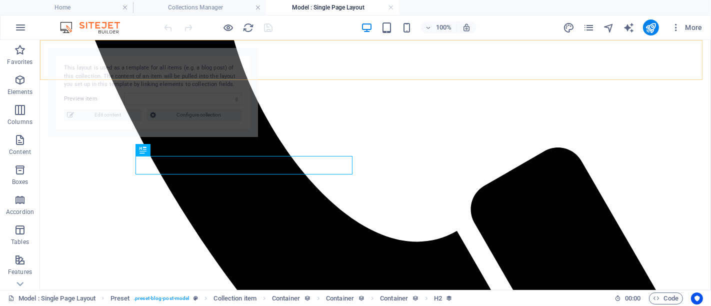
scroll to position [766, 0]
select select "68a96de7018d1092ea0d3d5d"
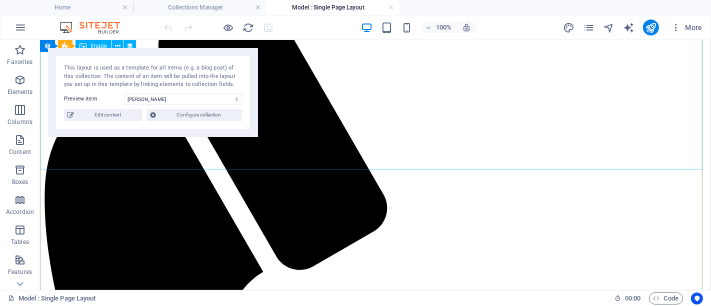
scroll to position [167, 0]
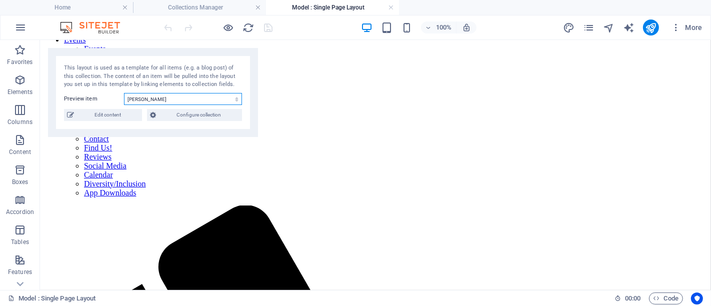
click at [131, 96] on select "[PERSON_NAME] Mercedes [PERSON_NAME] (English Rose) [PERSON_NAME] [PERSON_NAME]…" at bounding box center [183, 99] width 118 height 12
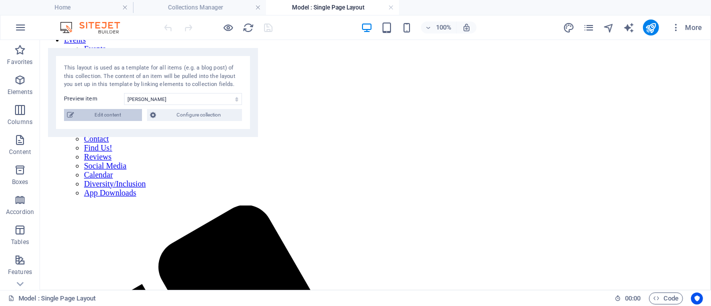
click at [113, 117] on span "Edit content" at bounding box center [108, 115] width 62 height 12
type input "Leicestershire Studio Model: [PERSON_NAME]"
type input "megan-uk"
type textarea "Discover [PERSON_NAME], an experienced studio model in [GEOGRAPHIC_DATA], avail…"
type input "studio model, fashion photography, urban shoots, portrait photographer, Leicest…"
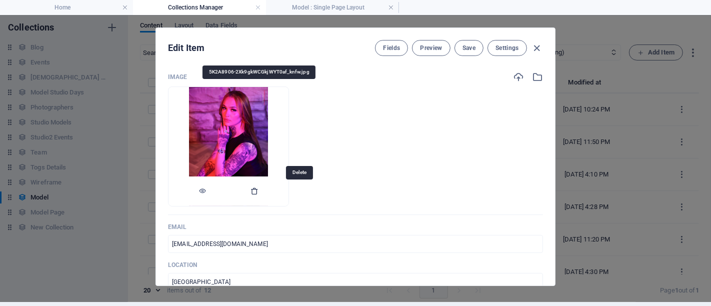
click at [259, 190] on icon "button" at bounding box center [255, 191] width 8 height 8
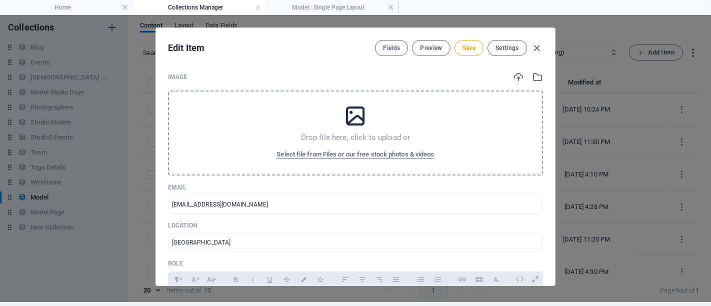
click at [321, 140] on p "Drop file here, click to upload or" at bounding box center [356, 138] width 110 height 10
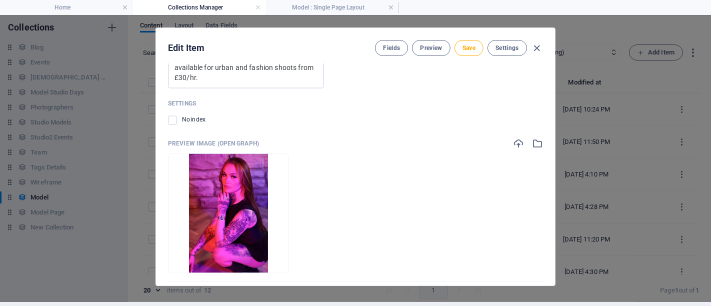
scroll to position [1616, 0]
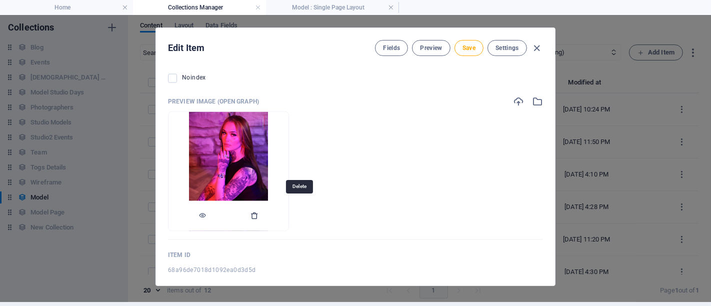
click at [259, 212] on icon "button" at bounding box center [255, 216] width 8 height 8
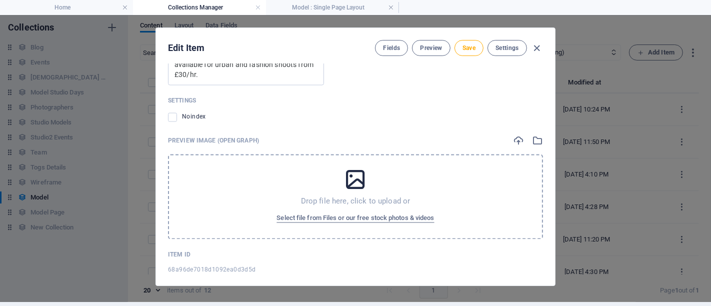
click at [362, 168] on icon at bounding box center [355, 180] width 25 height 25
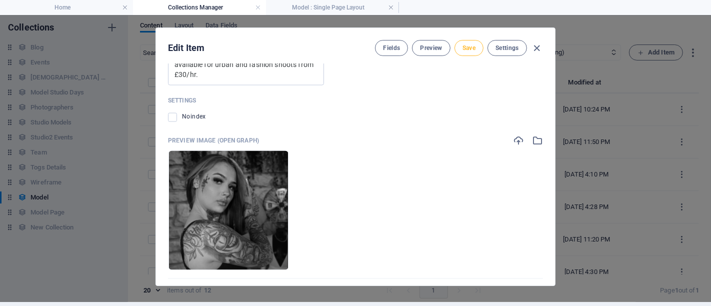
click at [471, 40] on button "Save" at bounding box center [469, 48] width 29 height 16
click at [424, 50] on span "Preview" at bounding box center [431, 48] width 22 height 8
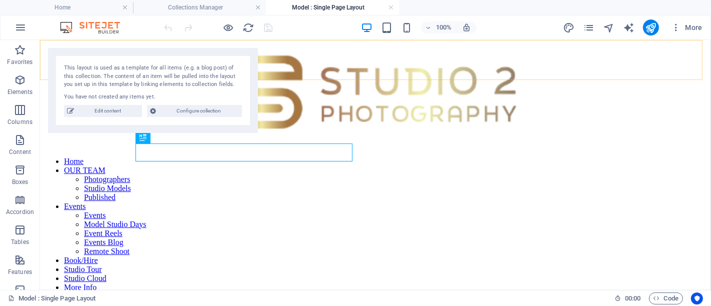
scroll to position [766, 0]
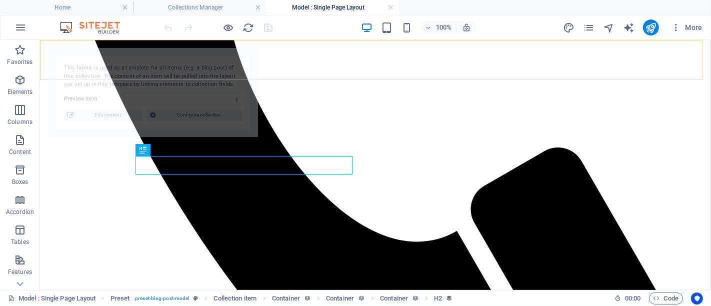
select select "68a96de7018d1092ea0d3d5d"
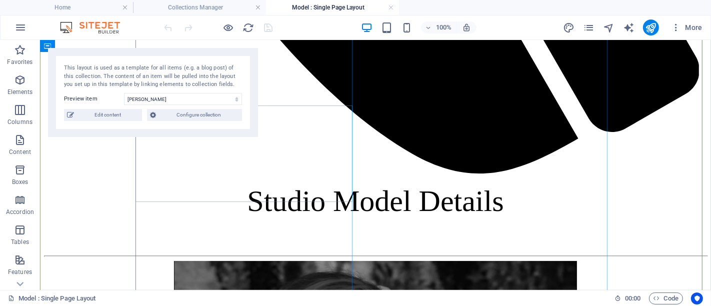
scroll to position [1099, 0]
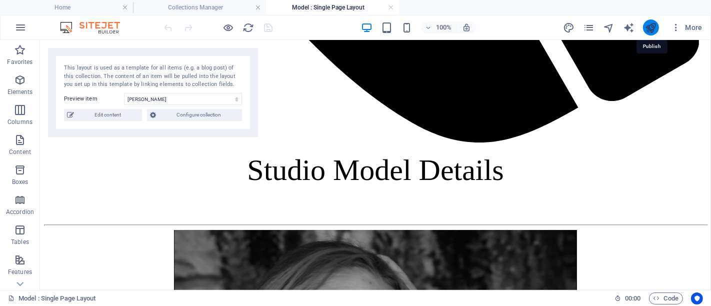
click at [652, 31] on icon "publish" at bounding box center [651, 28] width 12 height 12
